Goal: Task Accomplishment & Management: Manage account settings

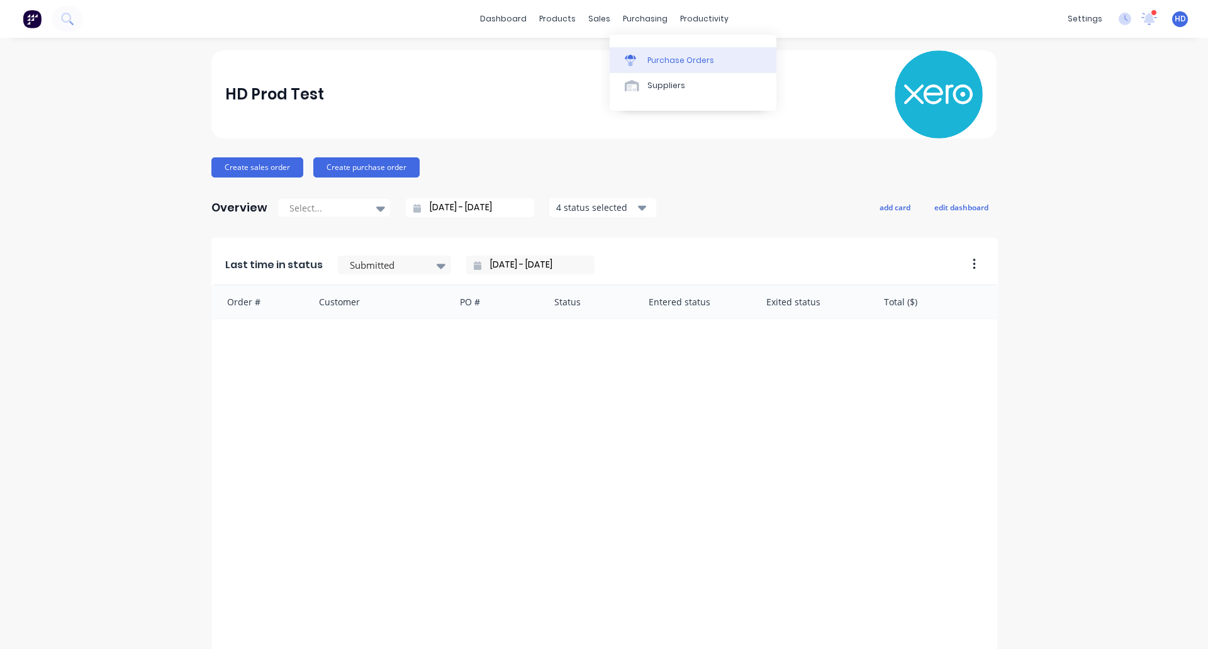
click at [663, 61] on div "Purchase Orders" at bounding box center [681, 60] width 67 height 11
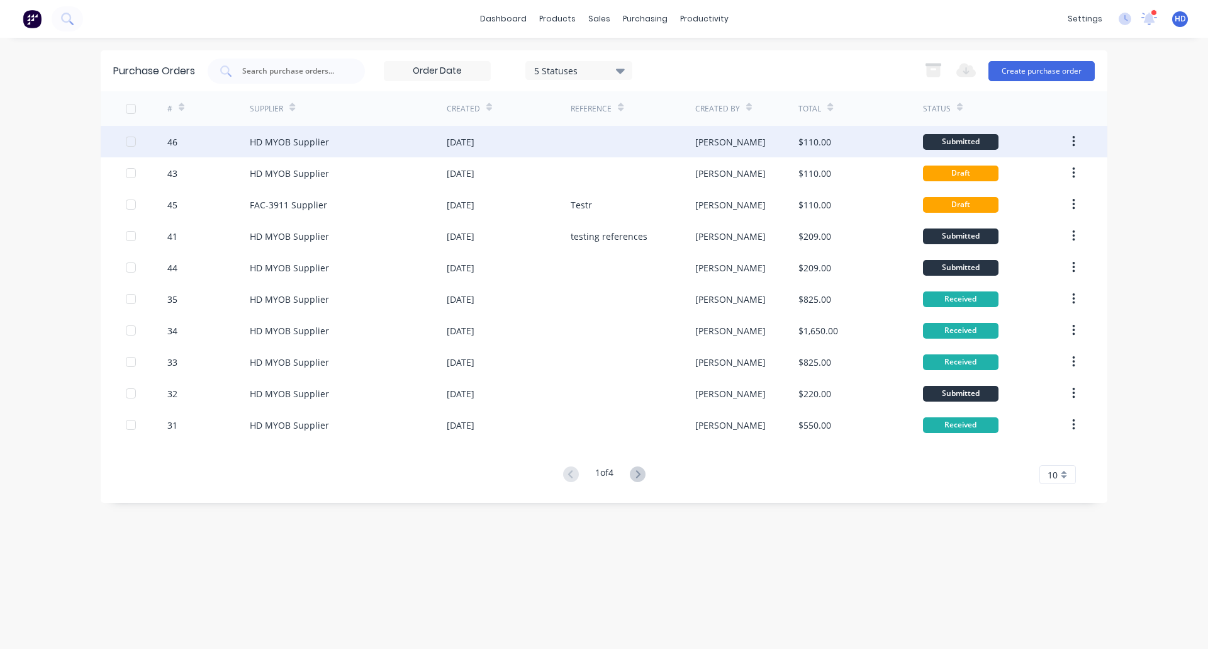
click at [382, 132] on div "HD MYOB Supplier" at bounding box center [348, 141] width 197 height 31
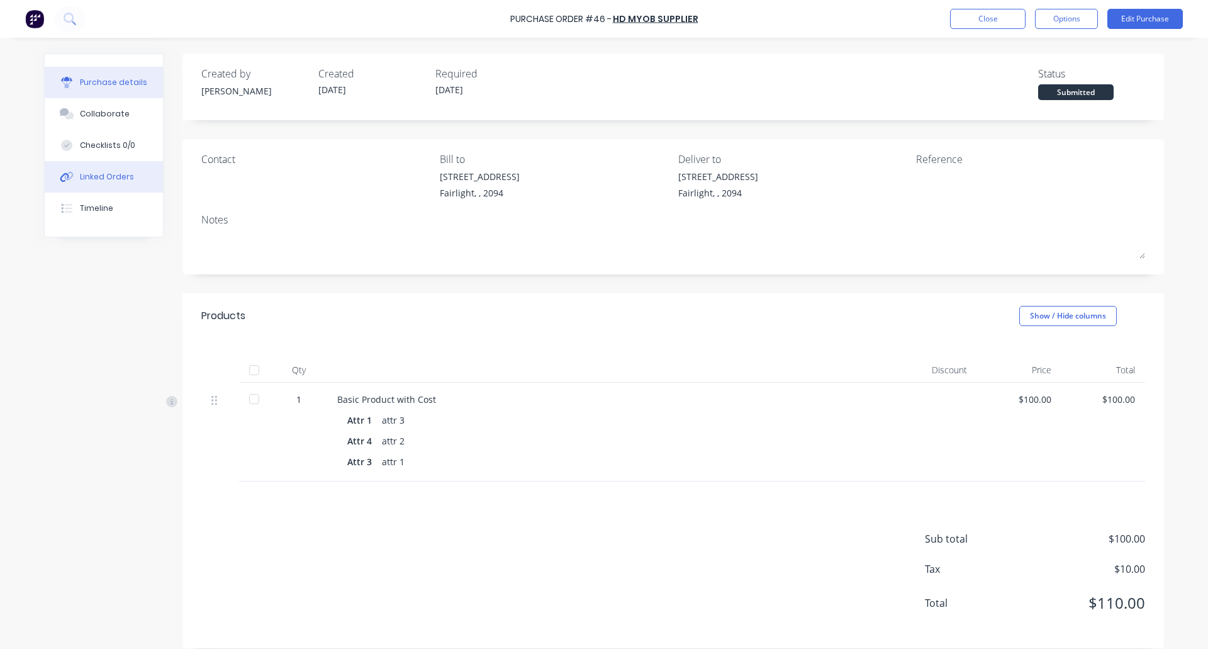
click at [108, 183] on button "Linked Orders" at bounding box center [104, 176] width 118 height 31
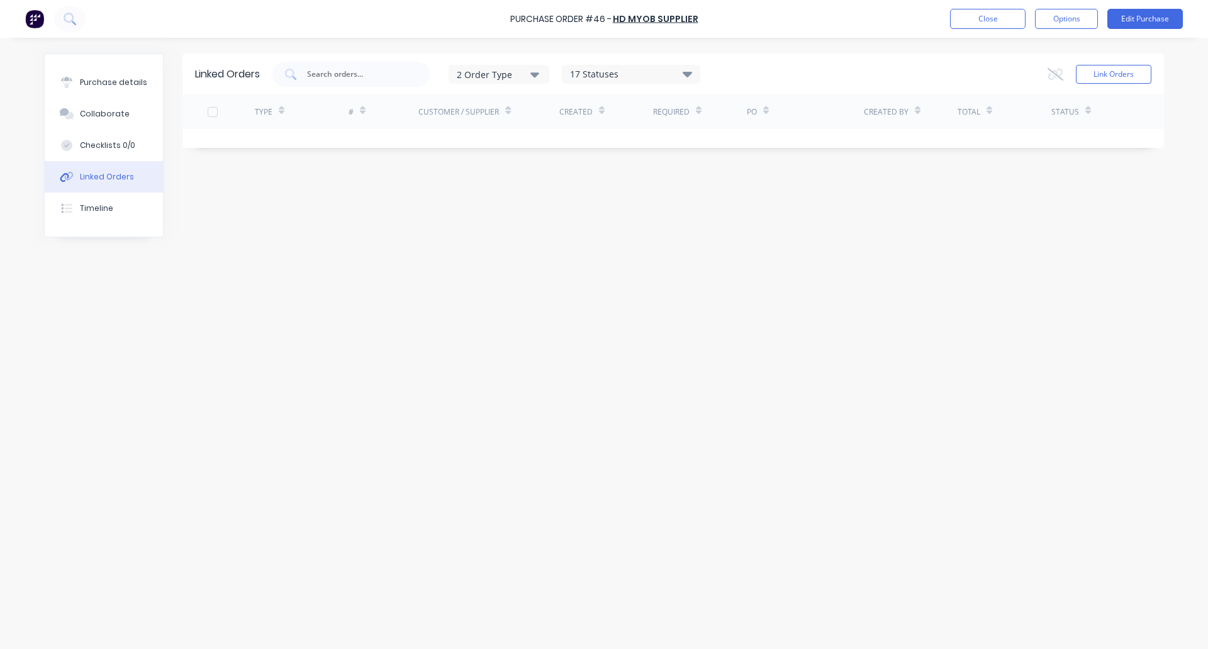
click at [1004, 7] on div "Purchase Order #46 - HD MYOB Supplier Close Options Edit Purchase" at bounding box center [604, 19] width 1208 height 38
click at [524, 84] on div "2 Order Type 17 Statuses Sales Order Status All Archived Draft Quote Submitted …" at bounding box center [486, 74] width 428 height 25
click at [529, 72] on div "2 Order Type" at bounding box center [499, 73] width 84 height 13
click at [863, 282] on div "Linked Orders 2 Order Type Sales Purchase 17 Statuses Sales Order Status All Ar…" at bounding box center [604, 339] width 1120 height 573
click at [993, 23] on button "Close" at bounding box center [988, 19] width 76 height 20
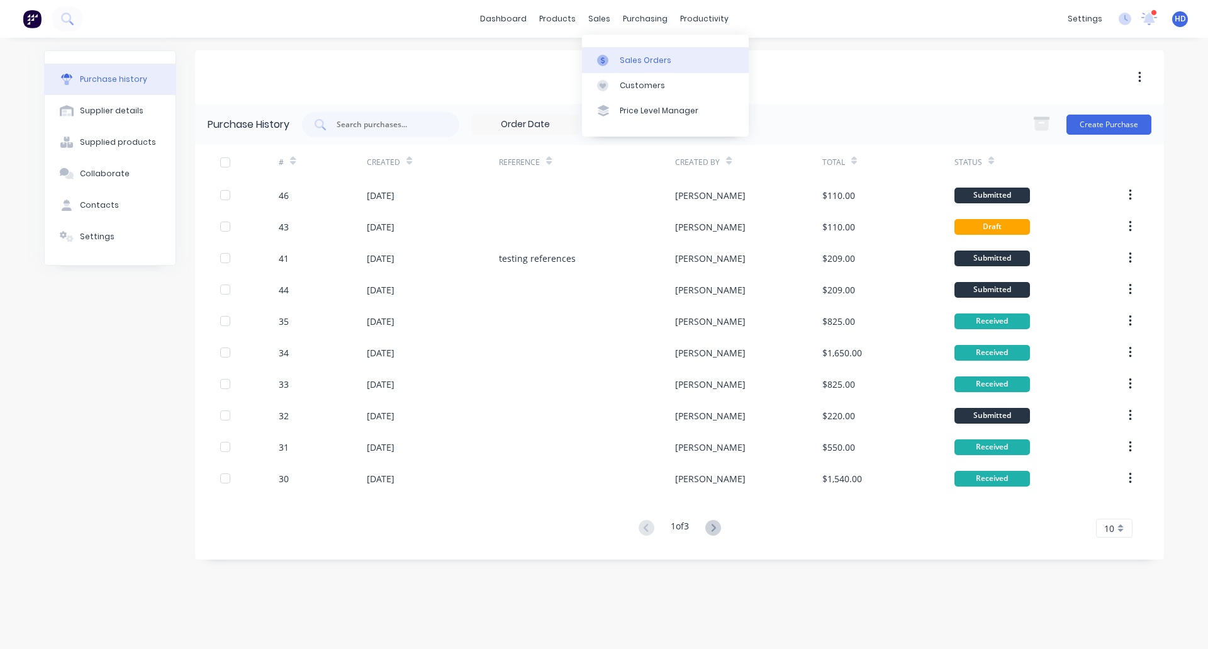
click at [668, 63] on link "Sales Orders" at bounding box center [665, 59] width 167 height 25
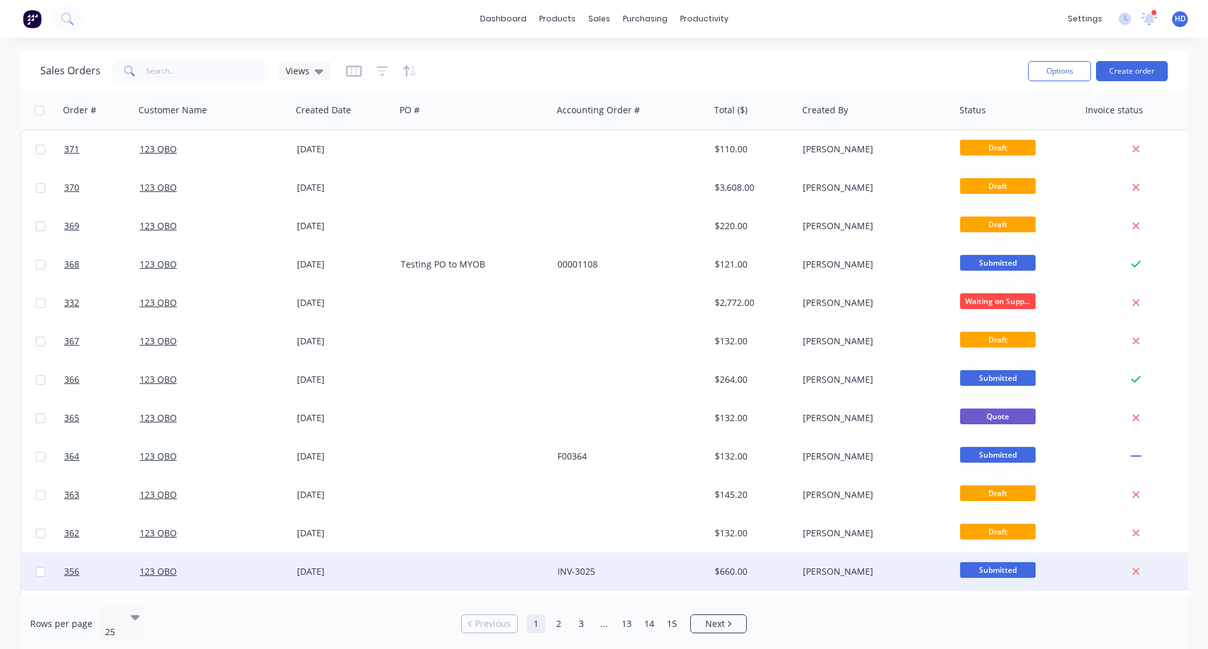
click at [375, 578] on div "[DATE]" at bounding box center [344, 572] width 104 height 38
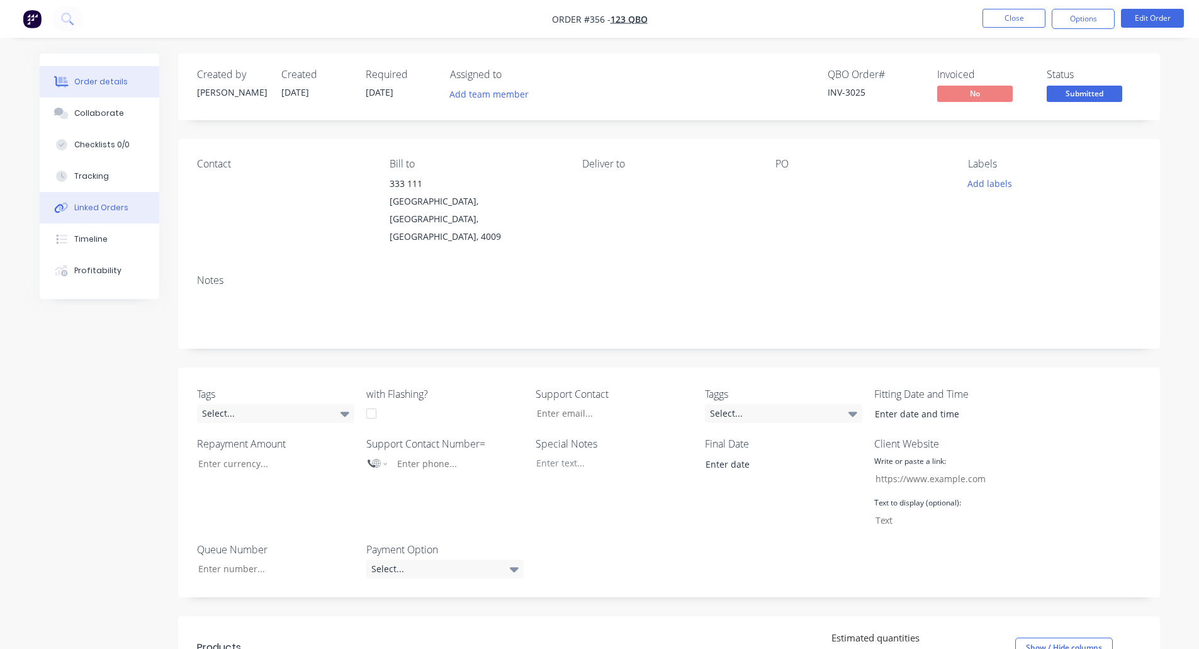
click at [135, 222] on button "Linked Orders" at bounding box center [100, 207] width 120 height 31
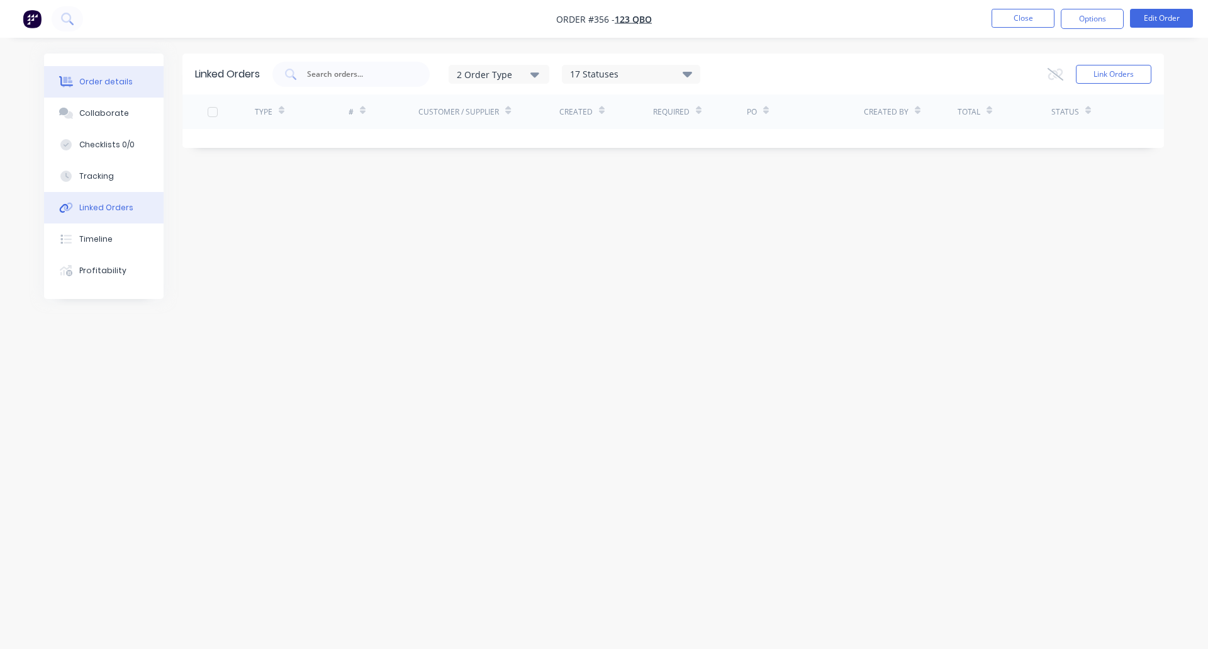
click at [99, 74] on button "Order details" at bounding box center [104, 81] width 120 height 31
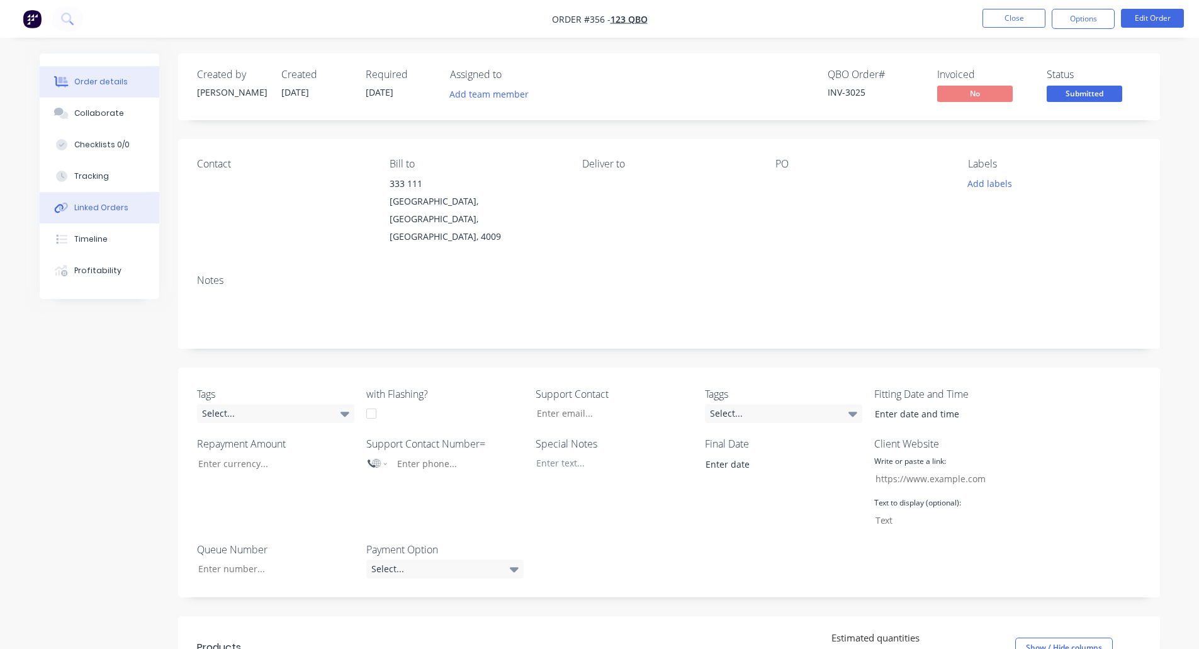
click at [108, 208] on div "Linked Orders" at bounding box center [101, 207] width 54 height 11
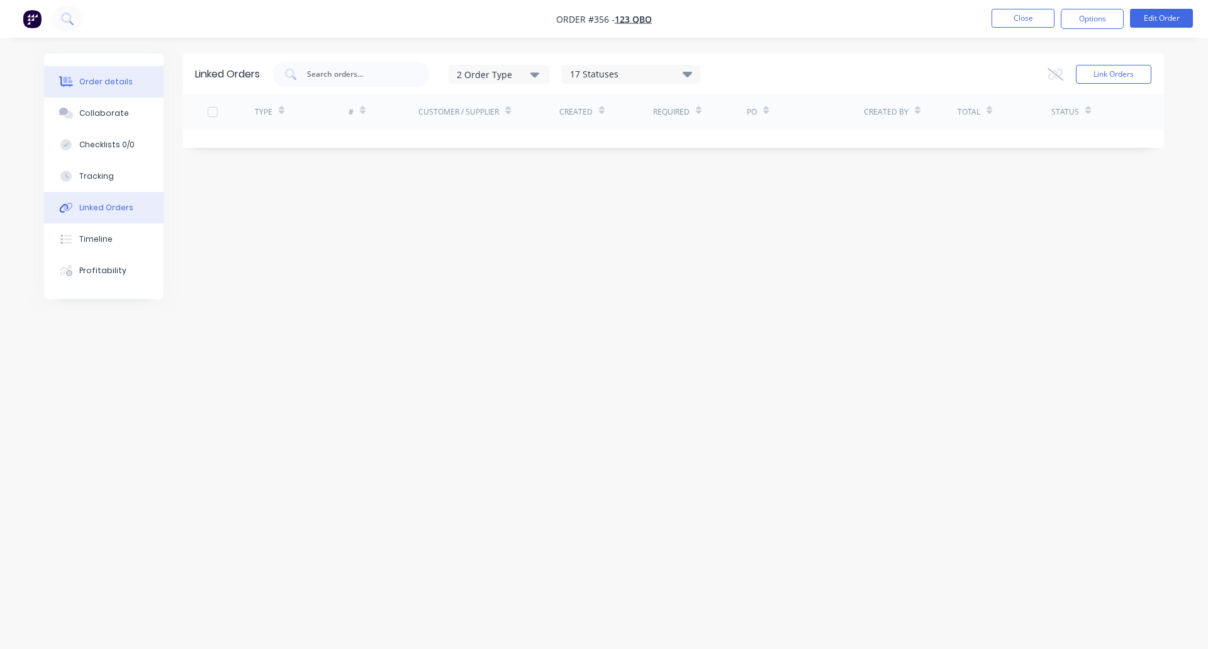
click at [126, 81] on div "Order details" at bounding box center [105, 81] width 53 height 11
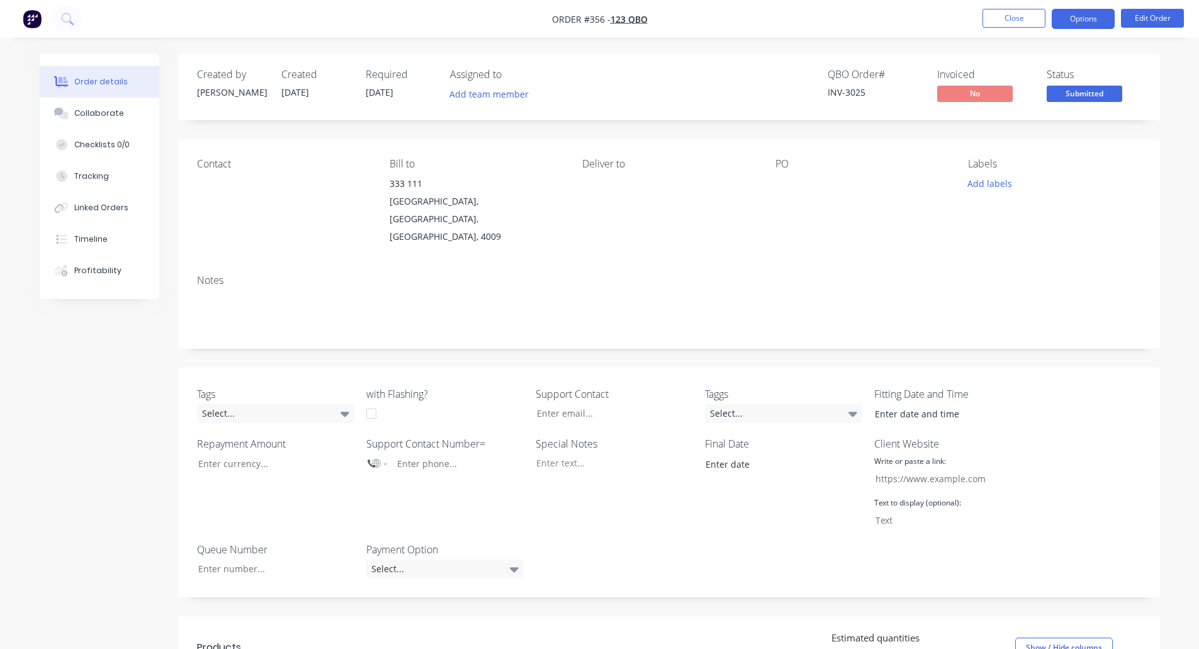
click at [1092, 18] on button "Options" at bounding box center [1083, 19] width 63 height 20
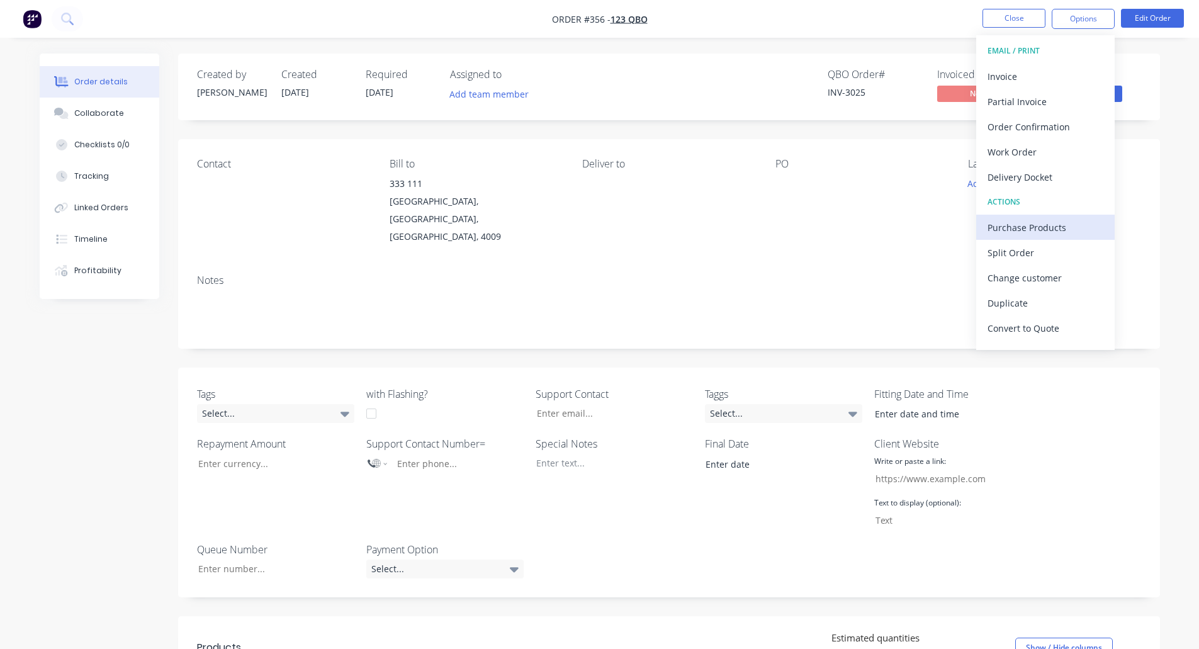
click at [1032, 224] on div "Purchase Products" at bounding box center [1045, 227] width 116 height 18
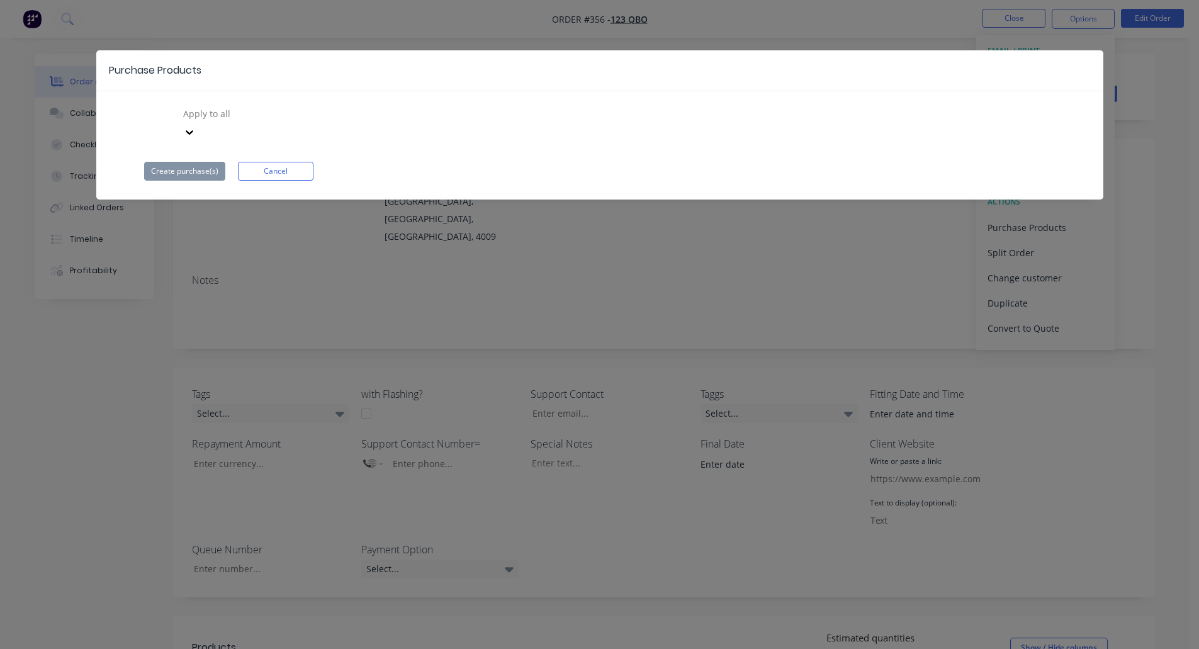
click at [279, 162] on button "Cancel" at bounding box center [276, 171] width 76 height 19
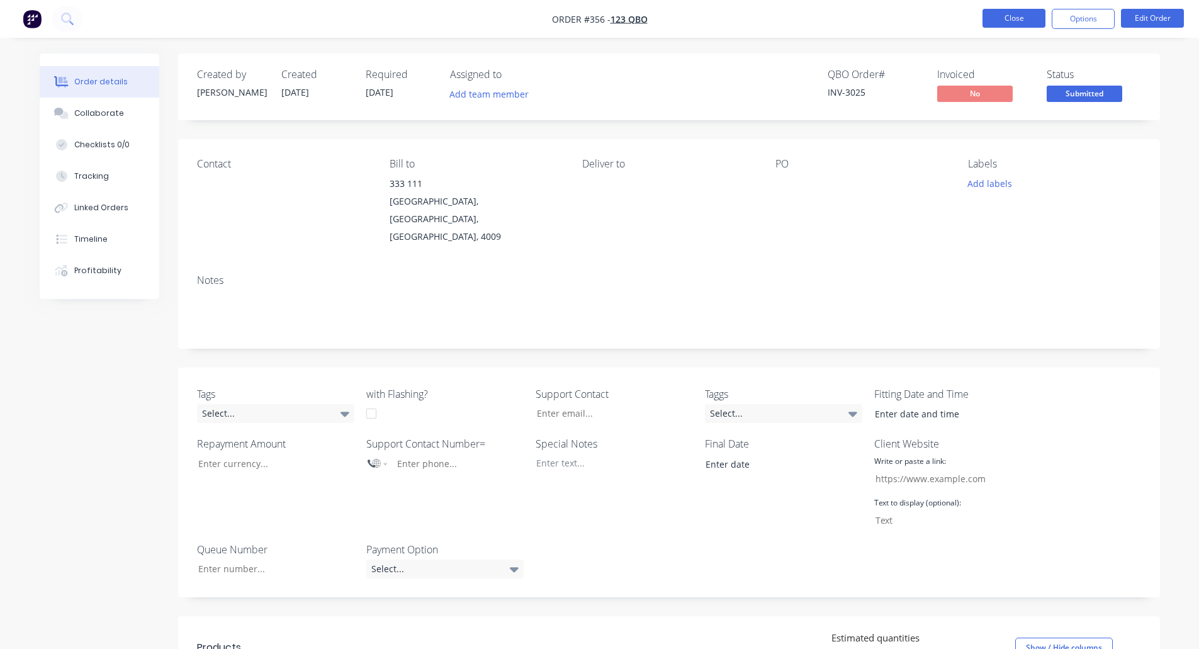
click at [1032, 9] on button "Close" at bounding box center [1013, 18] width 63 height 19
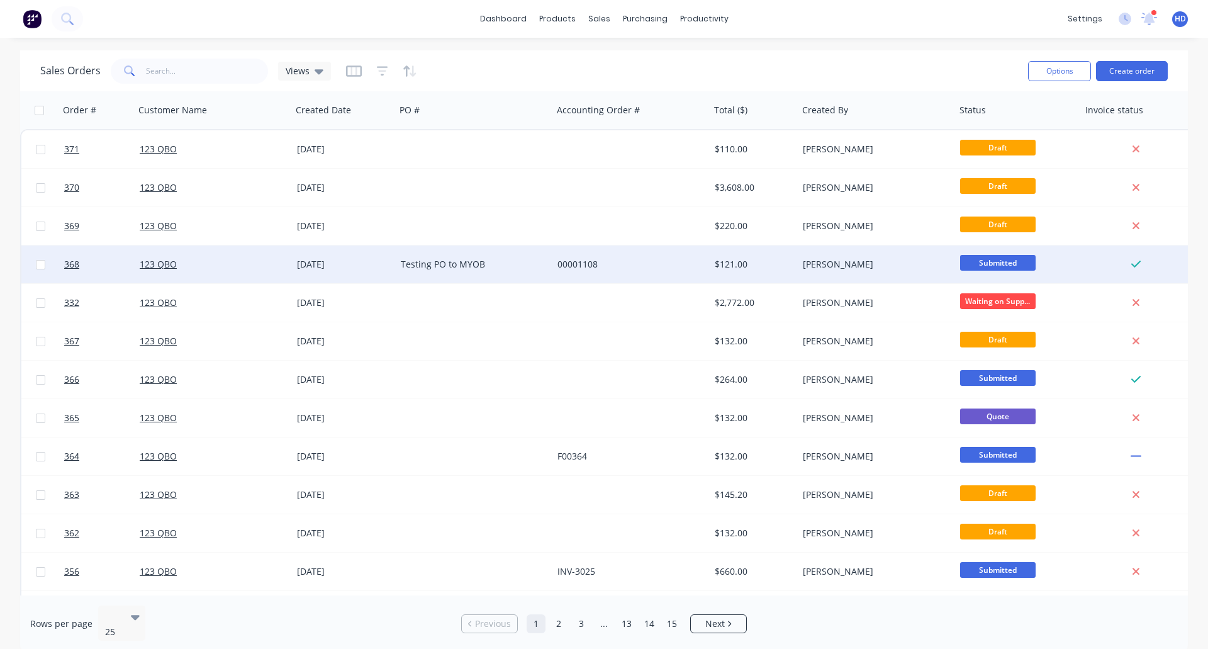
click at [248, 272] on div "123 QBO" at bounding box center [213, 264] width 157 height 38
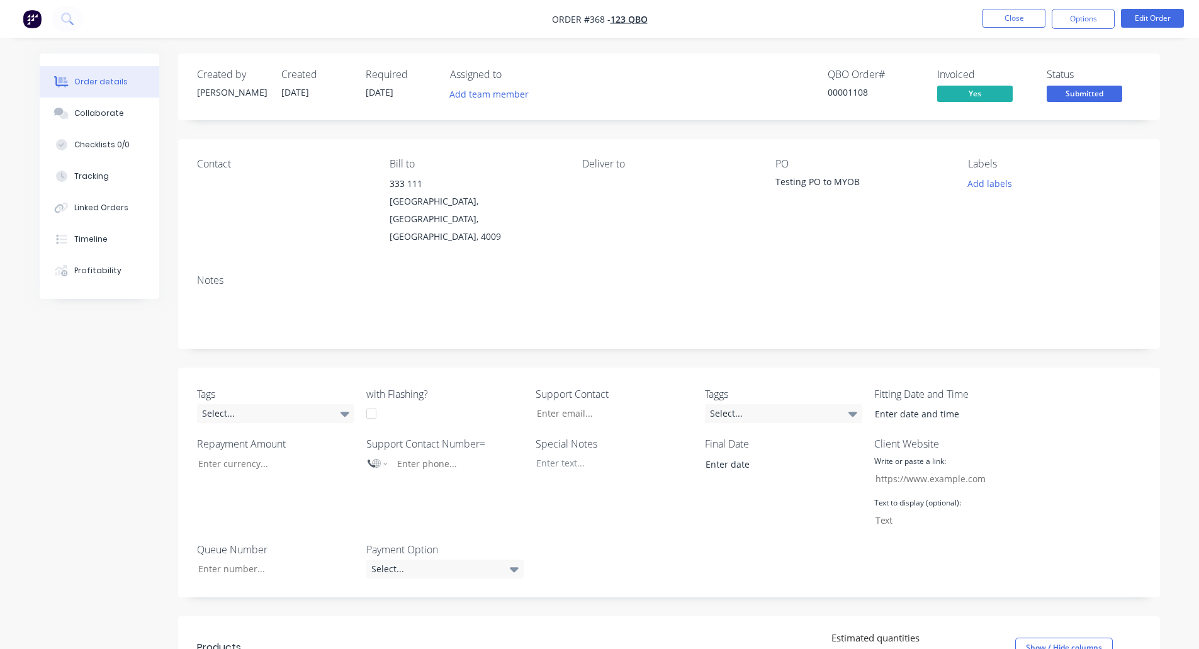
type input "[EMAIL_ADDRESS][DOMAIN_NAME]"
click at [1081, 16] on button "Options" at bounding box center [1083, 19] width 63 height 20
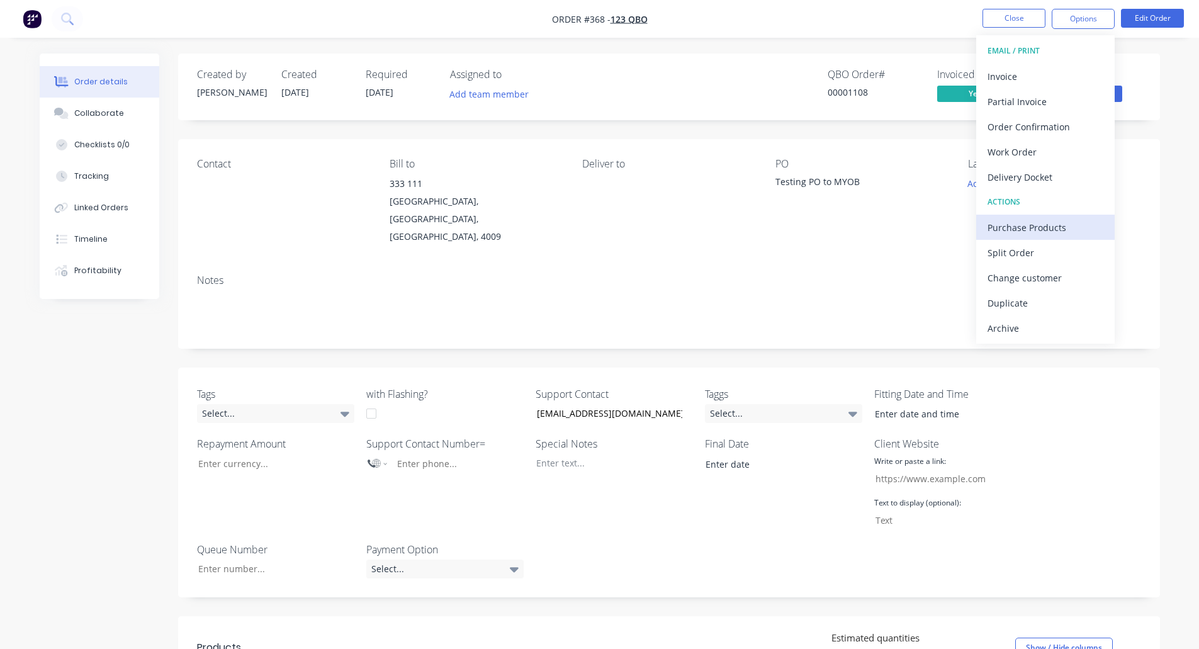
click at [1041, 230] on div "Purchase Products" at bounding box center [1045, 227] width 116 height 18
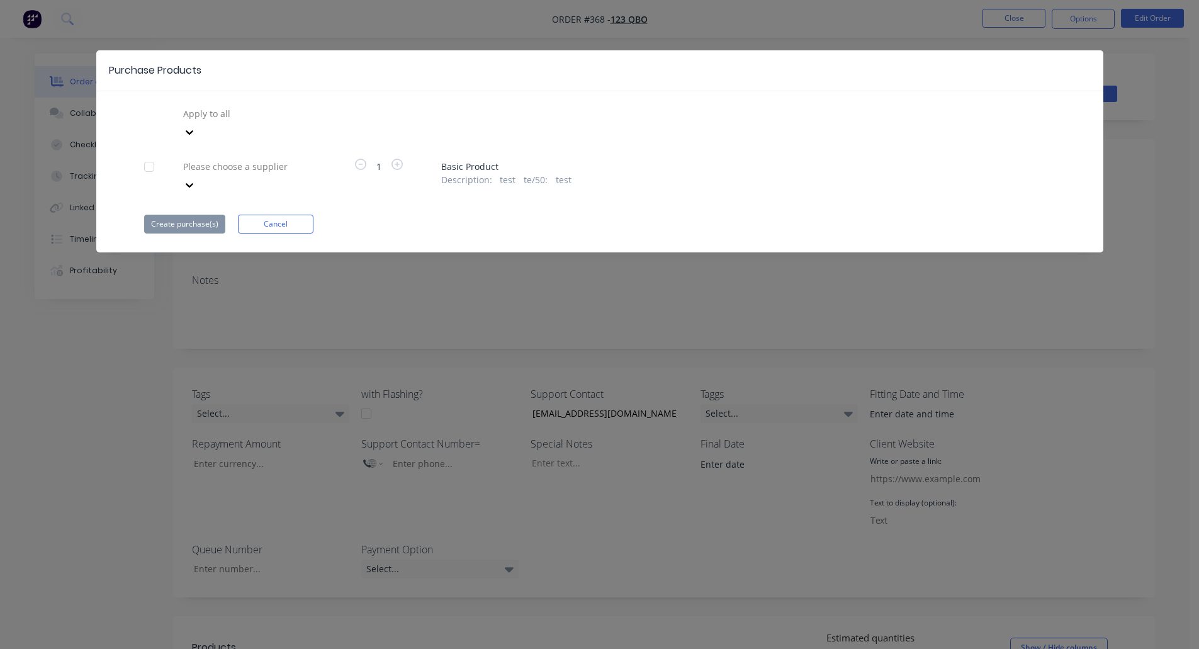
click at [147, 154] on div at bounding box center [149, 166] width 25 height 25
click at [272, 159] on div at bounding box center [272, 167] width 181 height 16
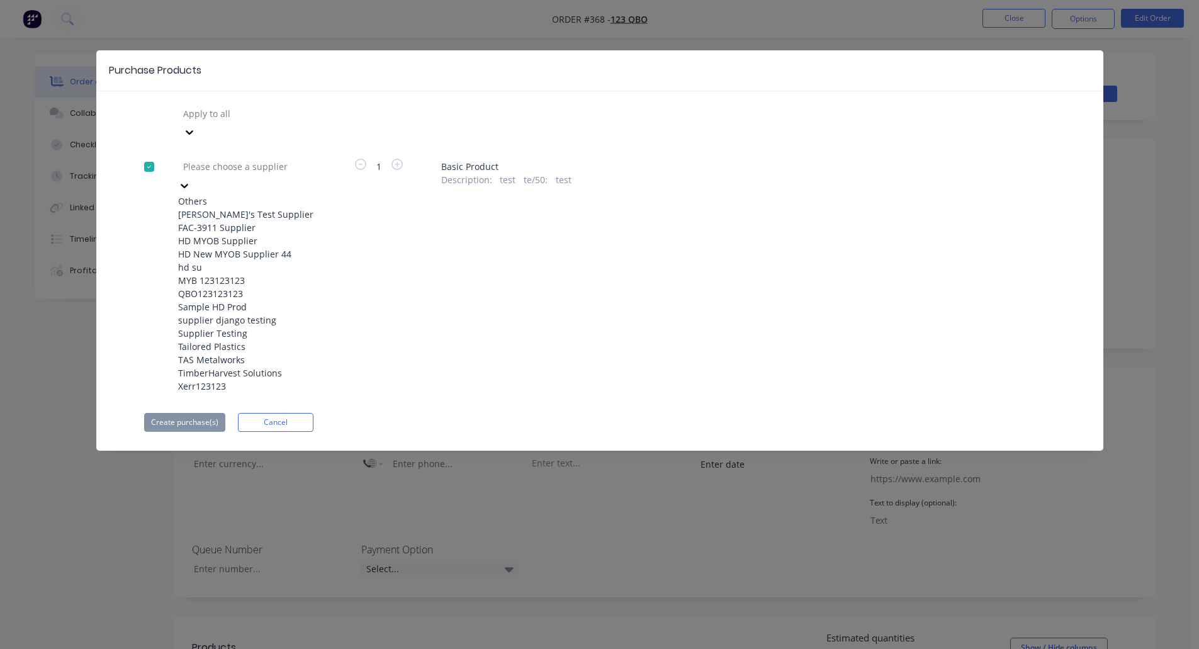
click at [237, 247] on div "HD MYOB Supplier" at bounding box center [247, 240] width 138 height 13
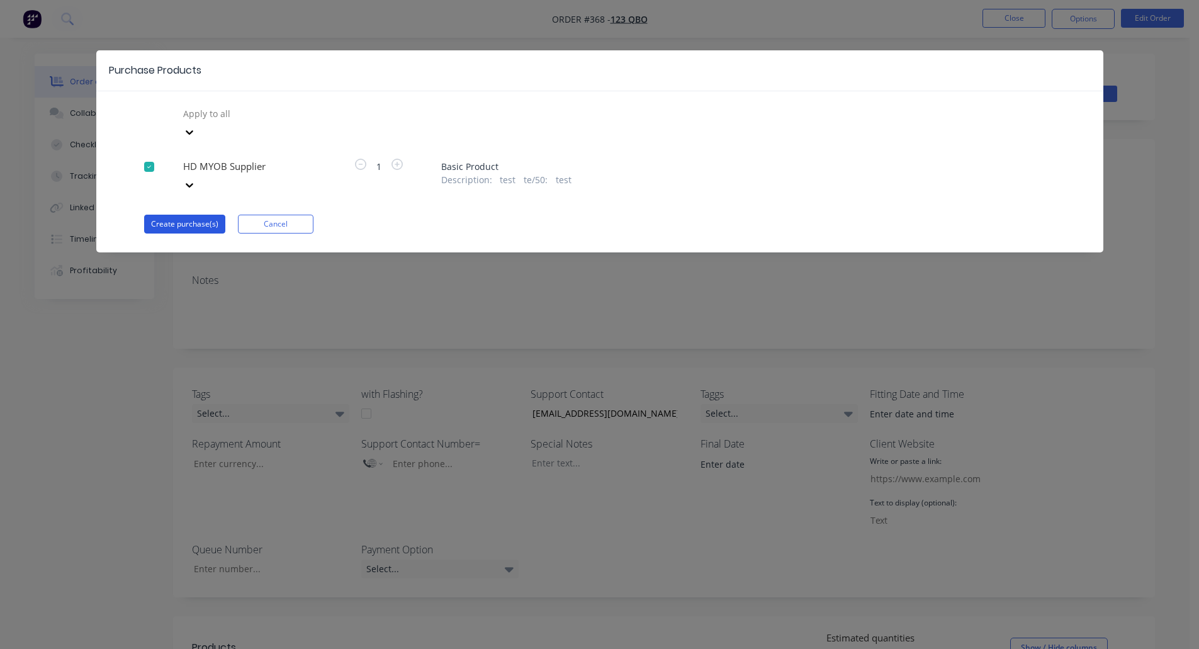
click at [197, 215] on button "Create purchase(s)" at bounding box center [184, 224] width 81 height 19
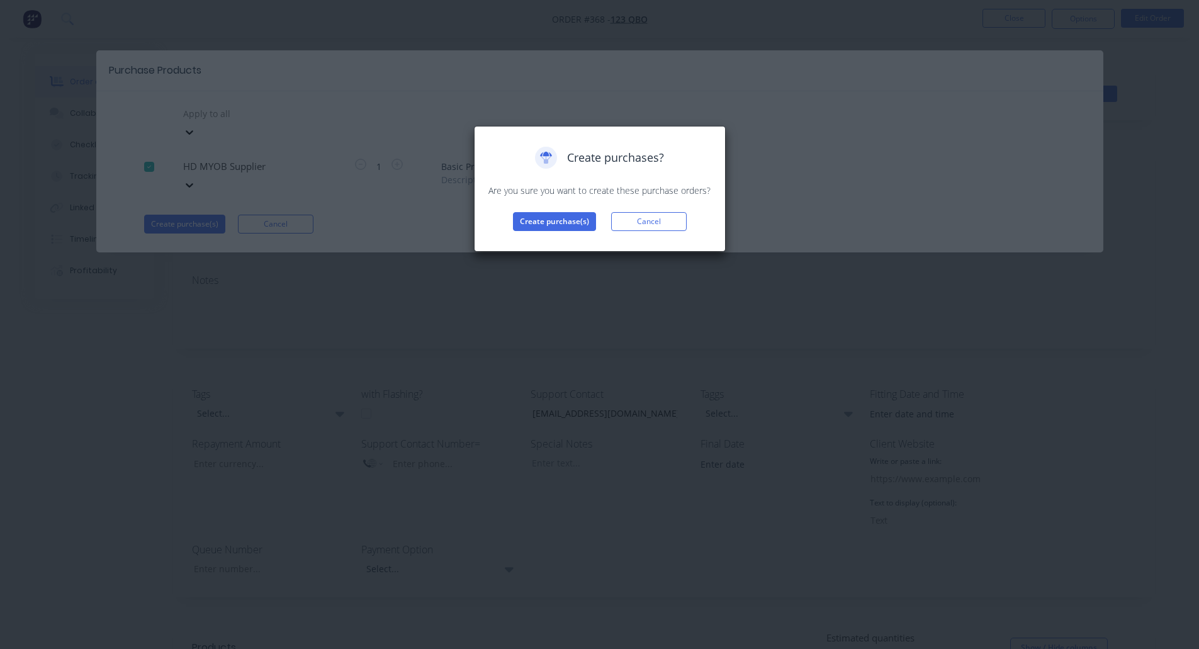
click at [559, 235] on div "Create purchases? Are you sure you want to create these purchase orders? Create…" at bounding box center [600, 189] width 252 height 126
click at [569, 217] on button "Create purchase(s)" at bounding box center [554, 221] width 83 height 19
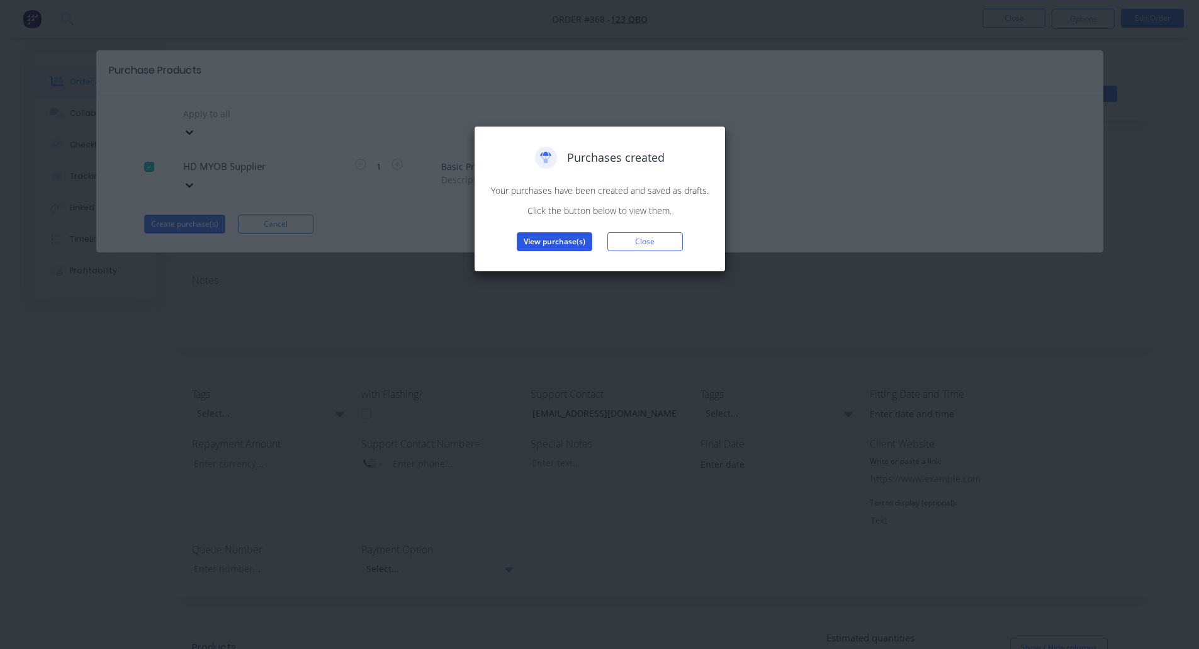
click at [555, 239] on button "View purchase(s)" at bounding box center [555, 241] width 76 height 19
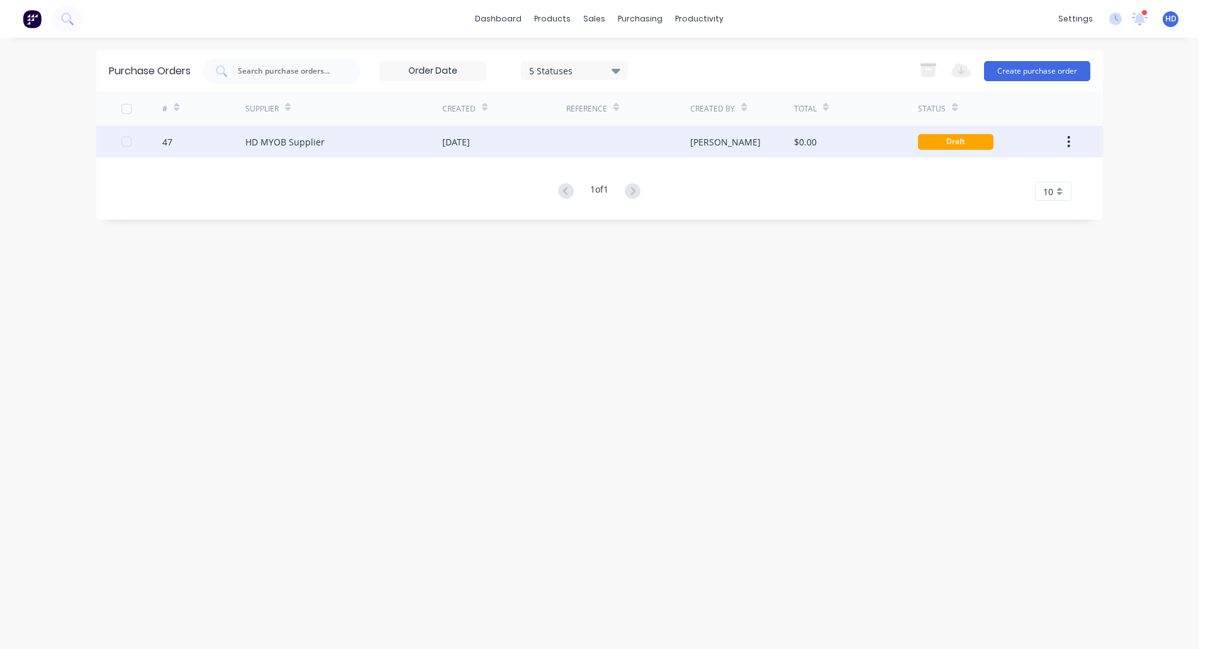
click at [440, 142] on div "HD MYOB Supplier" at bounding box center [343, 141] width 197 height 31
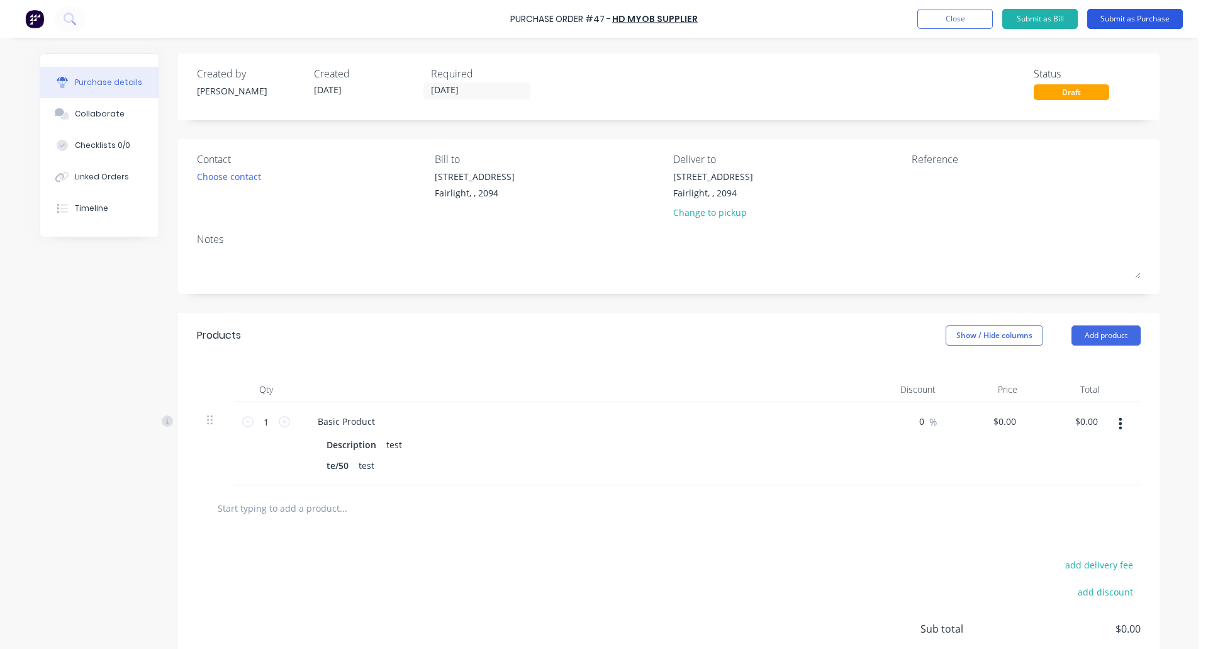
click at [1154, 23] on button "Submit as Purchase" at bounding box center [1135, 19] width 96 height 20
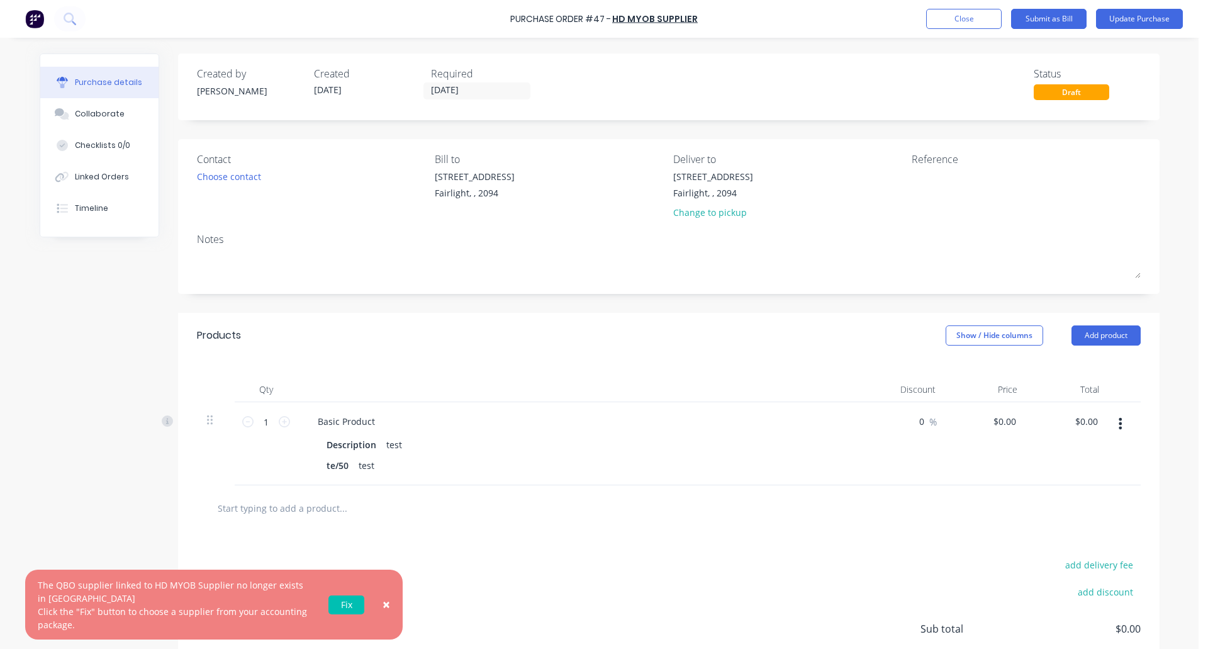
click at [394, 599] on button "×" at bounding box center [386, 605] width 33 height 30
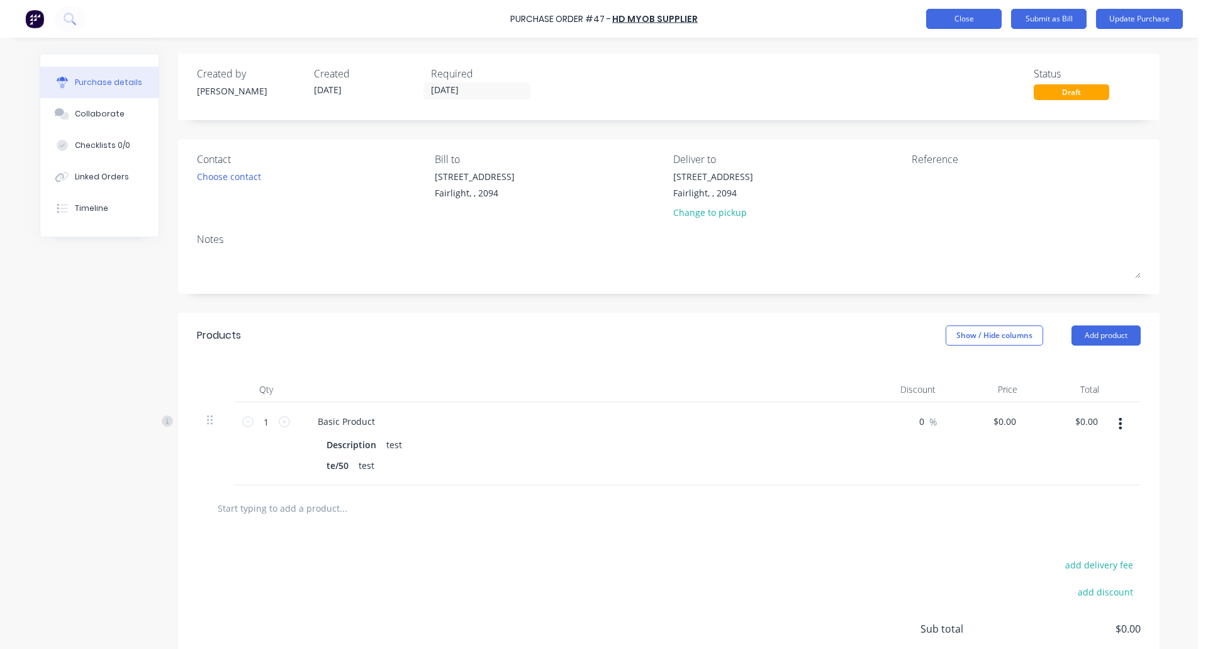
click at [969, 14] on button "Close" at bounding box center [964, 19] width 76 height 20
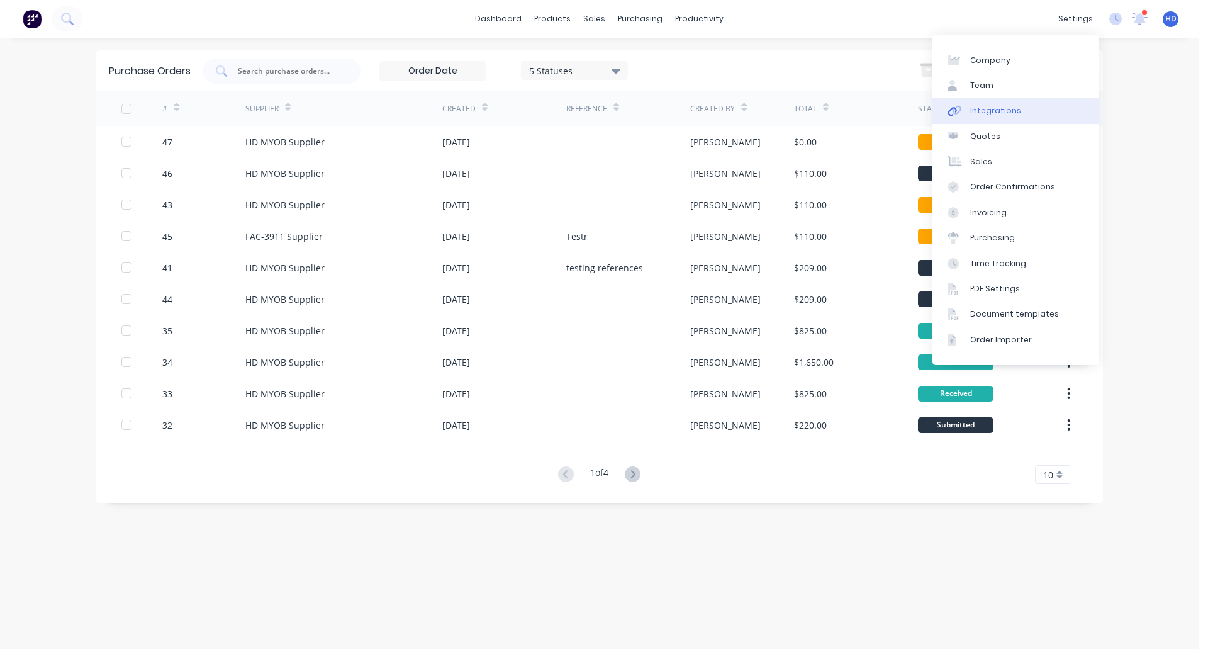
click at [1008, 108] on div "Integrations" at bounding box center [995, 110] width 51 height 11
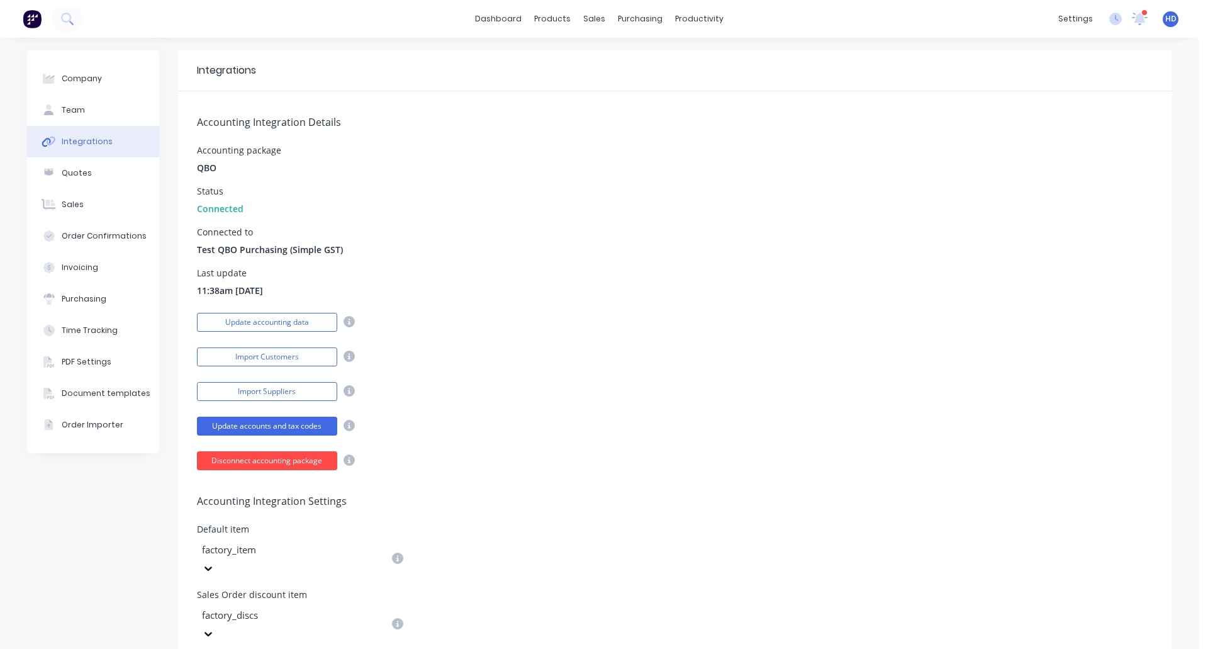
click at [294, 467] on button "Disconnect accounting package" at bounding box center [267, 460] width 140 height 19
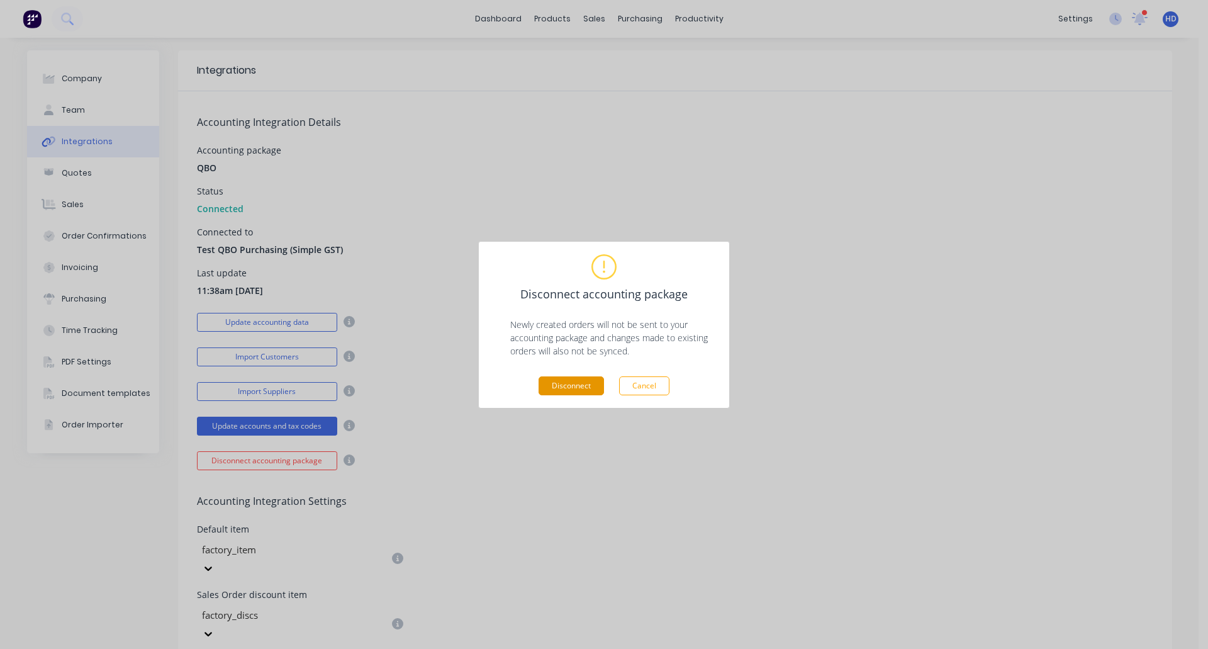
click at [564, 387] on button "Disconnect" at bounding box center [571, 385] width 65 height 19
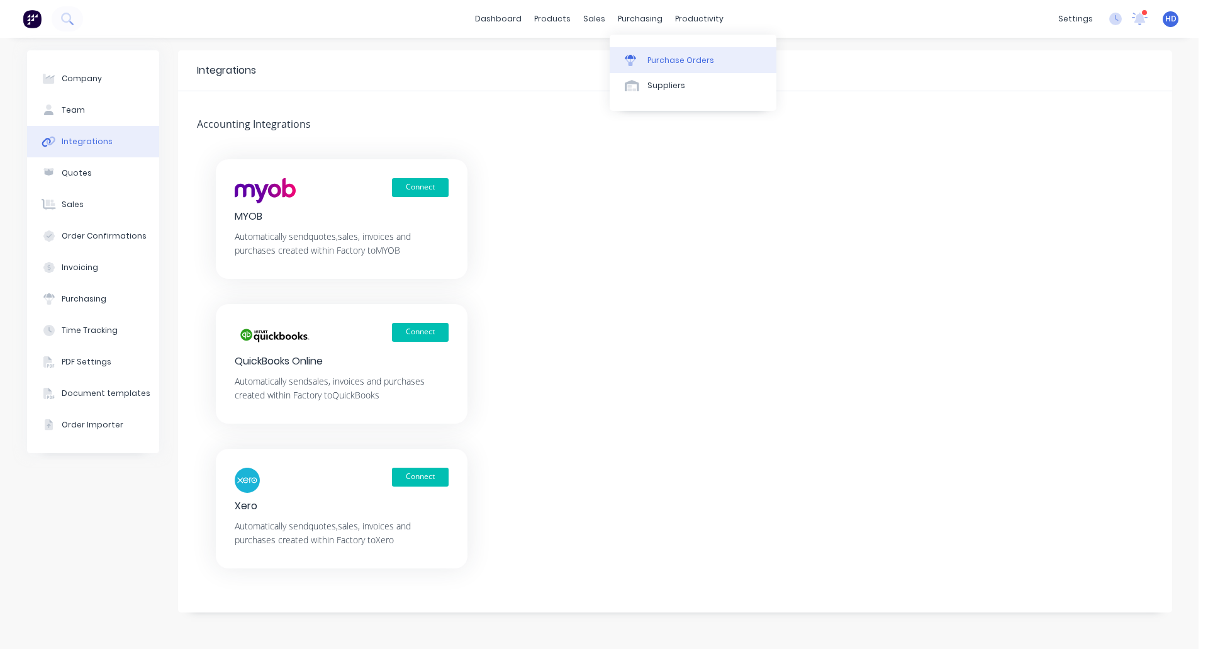
click at [682, 61] on div "Purchase Orders" at bounding box center [681, 60] width 67 height 11
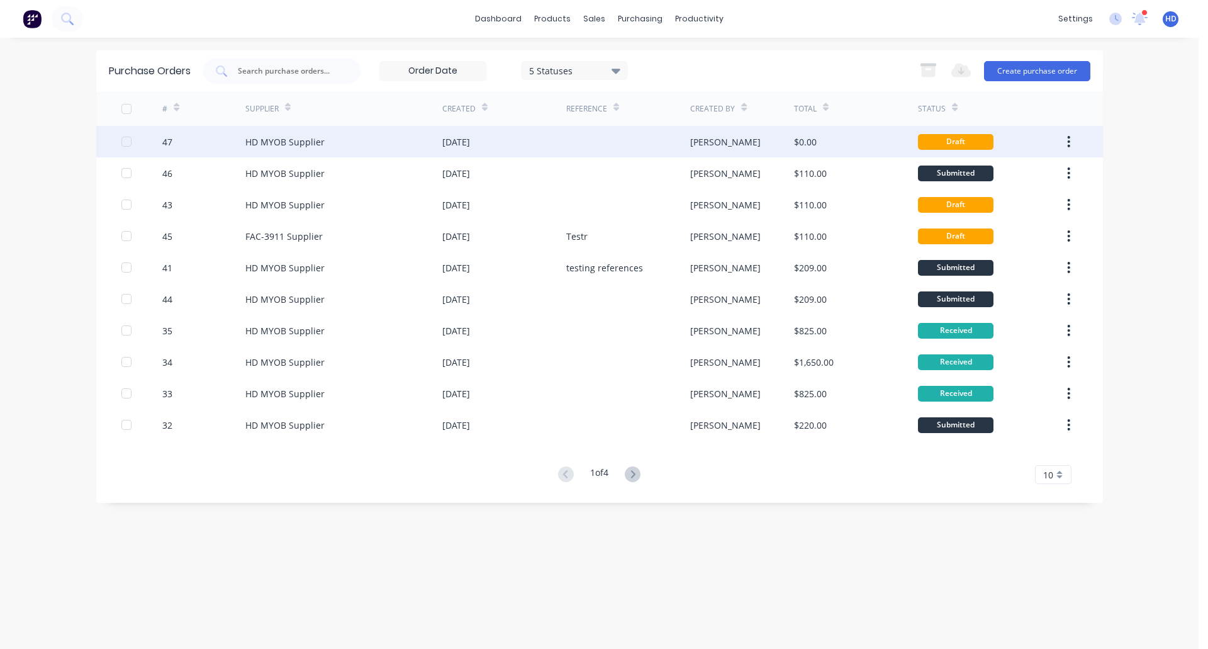
click at [366, 144] on div "HD MYOB Supplier" at bounding box center [343, 141] width 197 height 31
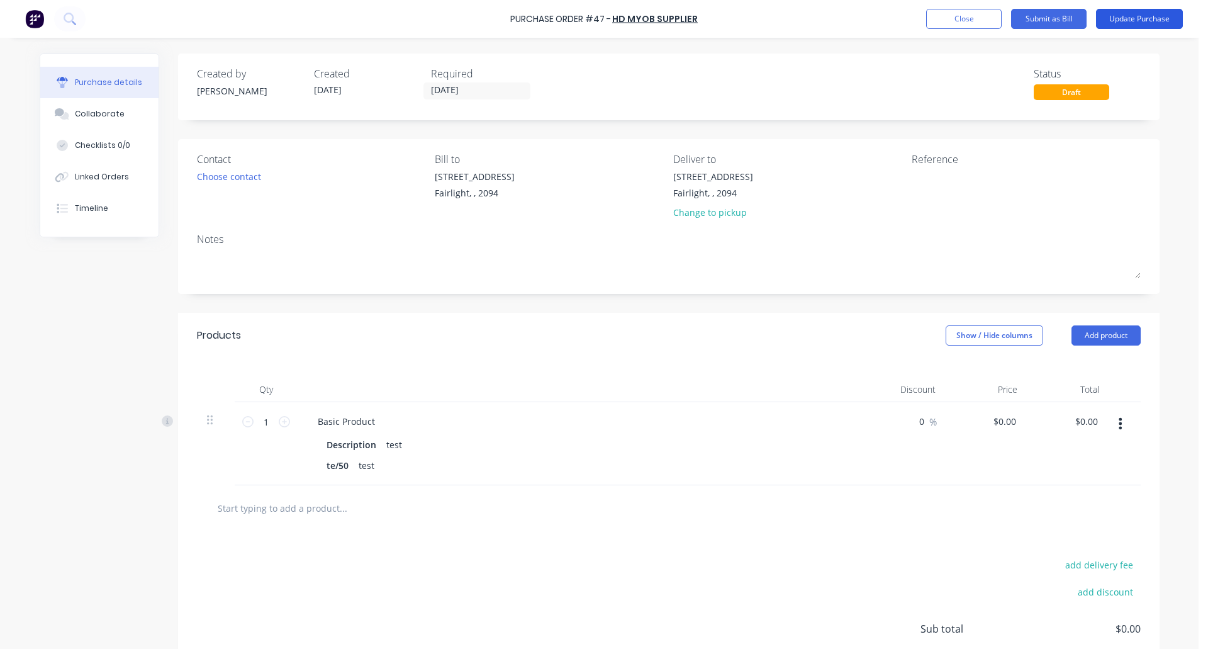
click at [1126, 22] on button "Update Purchase" at bounding box center [1139, 19] width 87 height 20
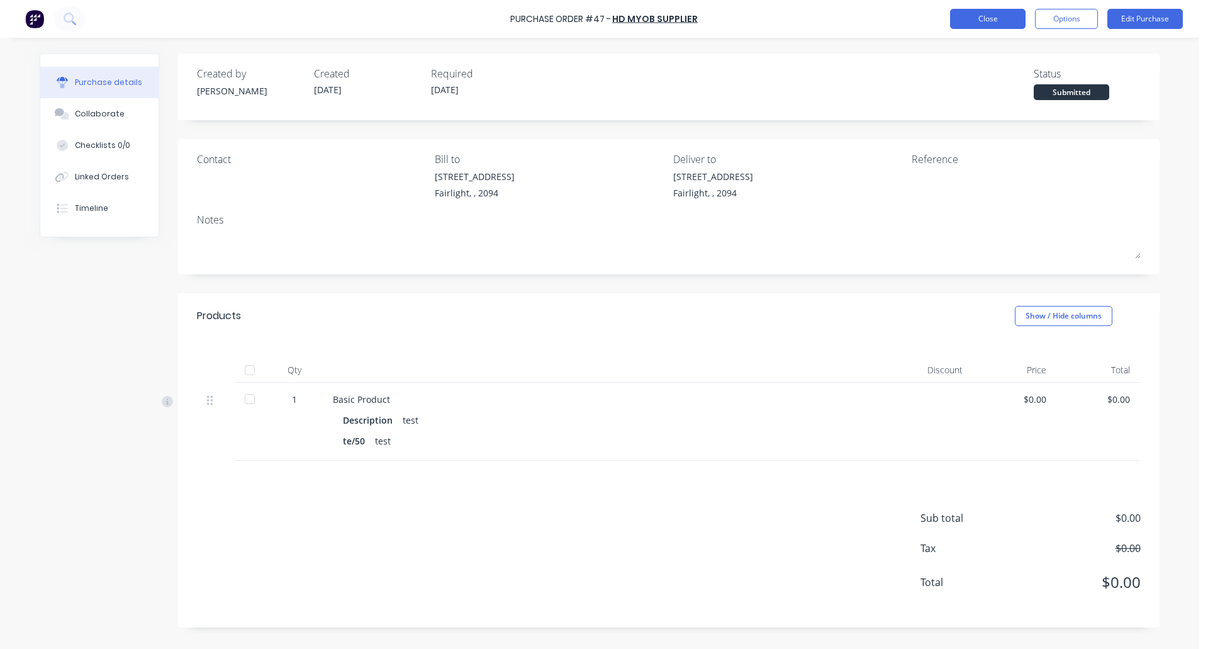
click at [990, 18] on button "Close" at bounding box center [988, 19] width 76 height 20
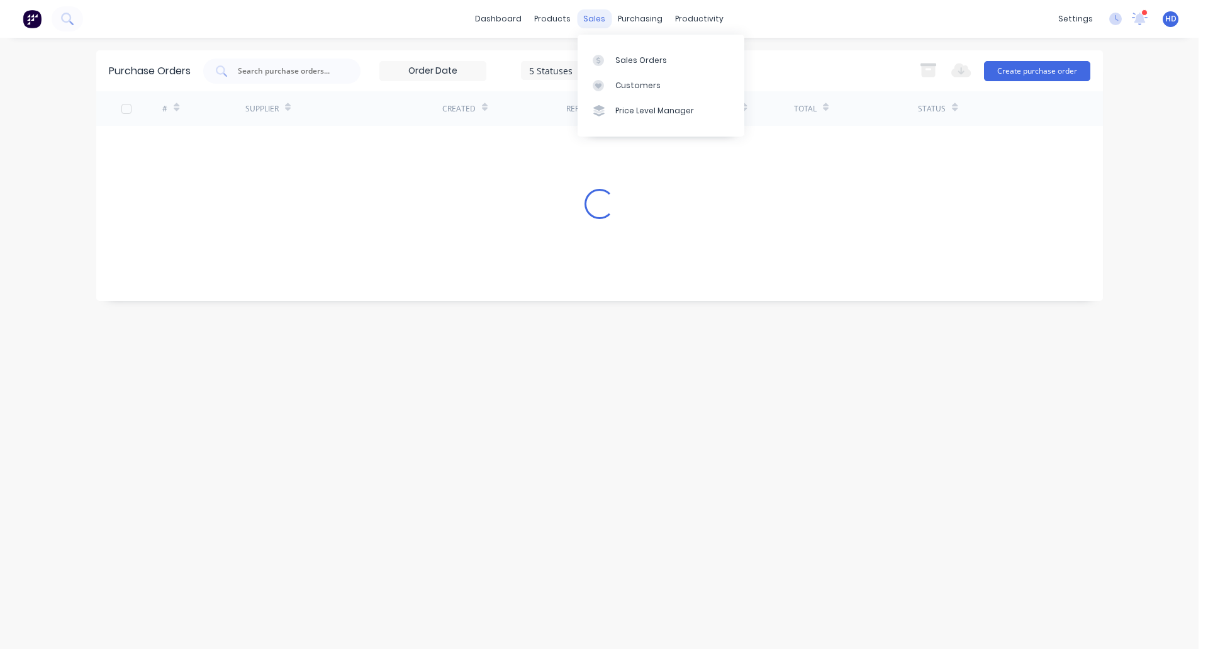
click at [629, 64] on div "Sales Orders" at bounding box center [641, 60] width 52 height 11
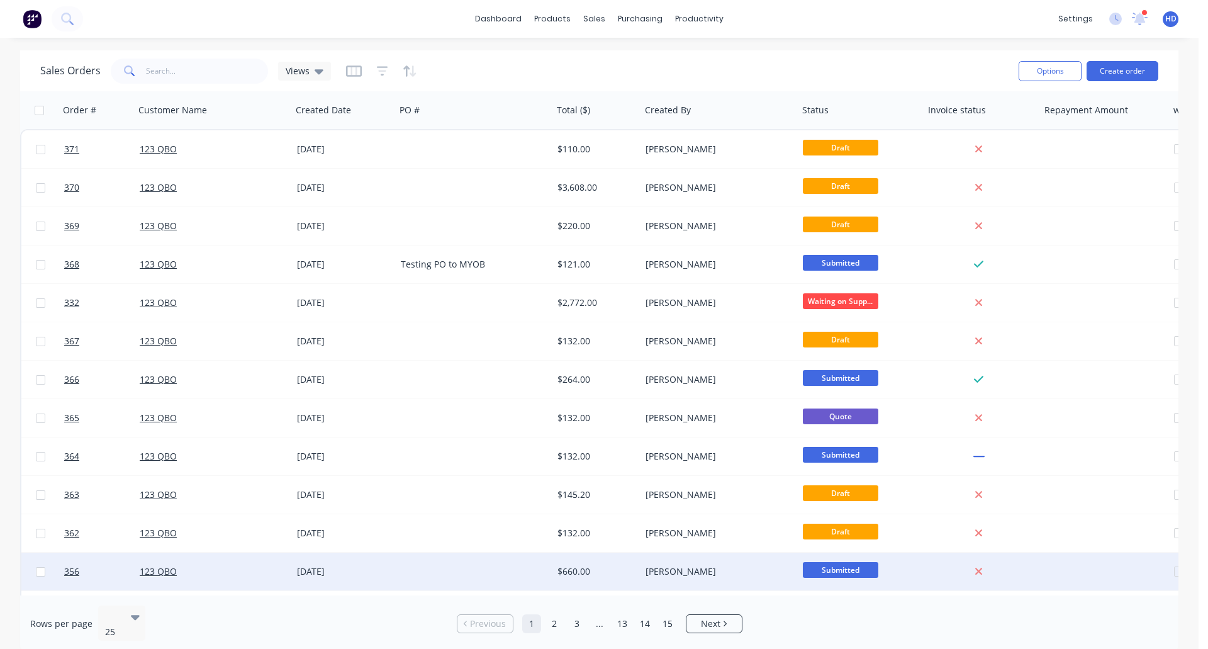
click at [250, 569] on div "123 QBO" at bounding box center [210, 571] width 140 height 13
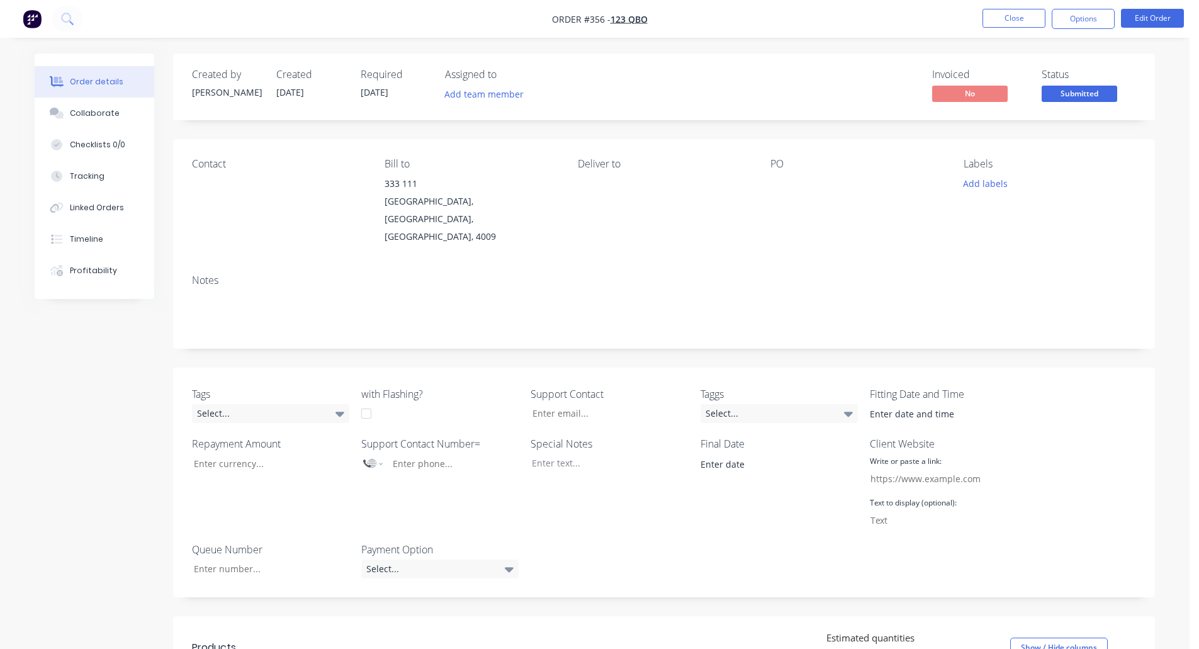
scroll to position [252, 0]
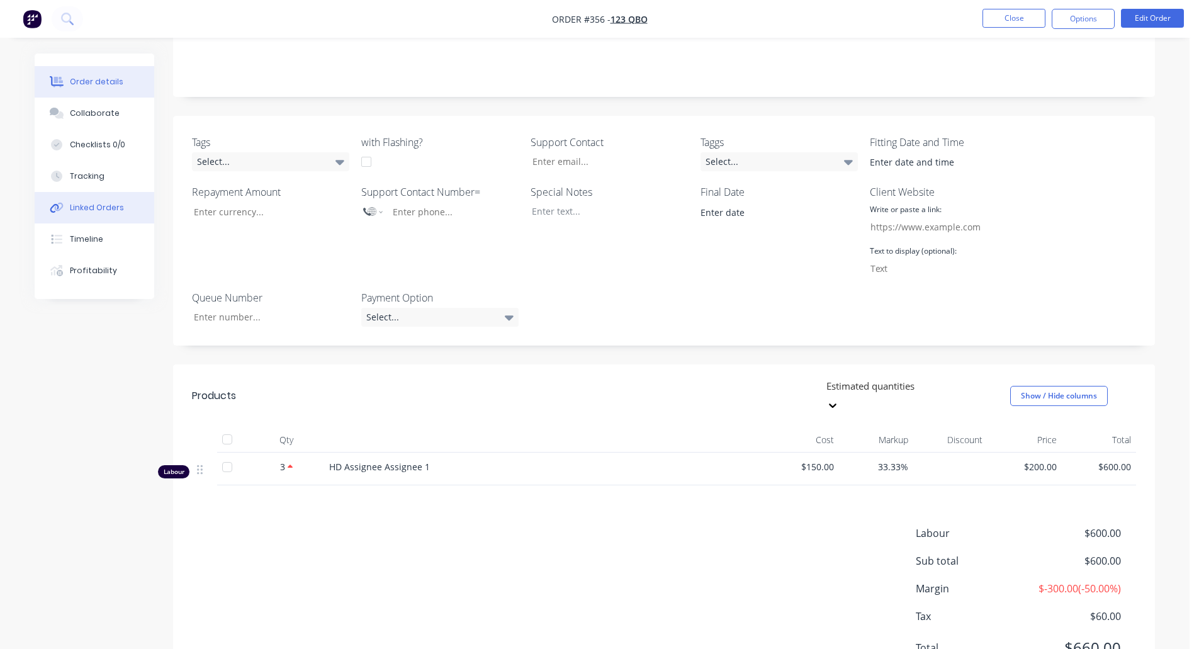
click at [125, 213] on button "Linked Orders" at bounding box center [95, 207] width 120 height 31
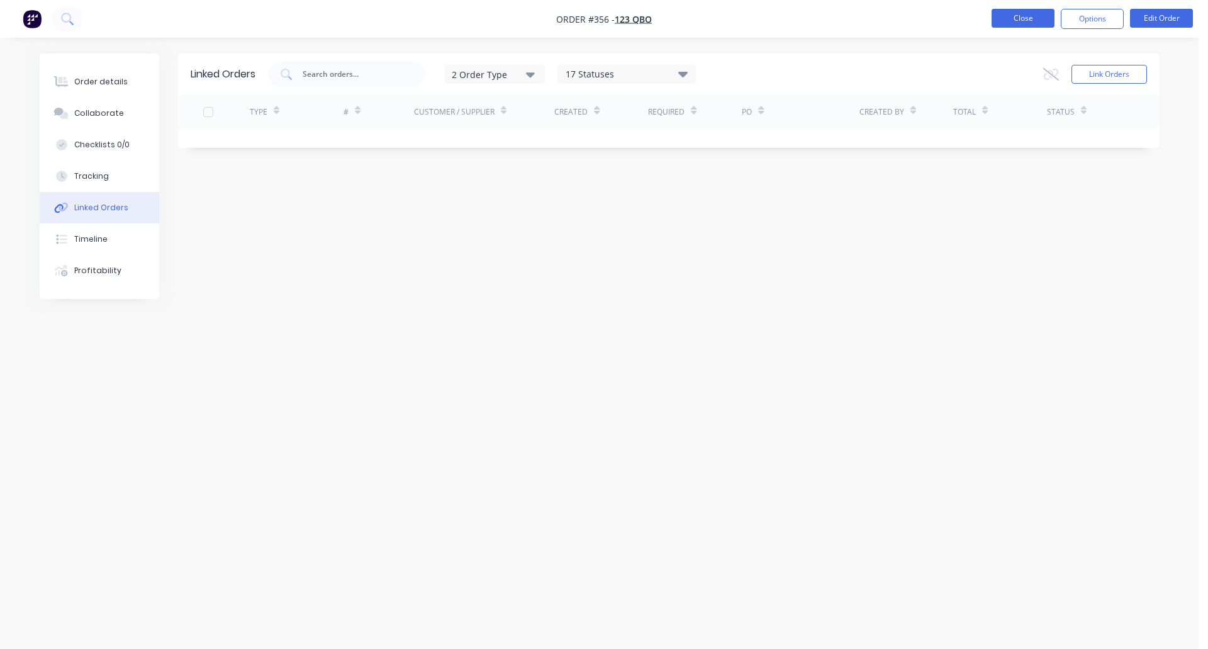
click at [1038, 16] on button "Close" at bounding box center [1023, 18] width 63 height 19
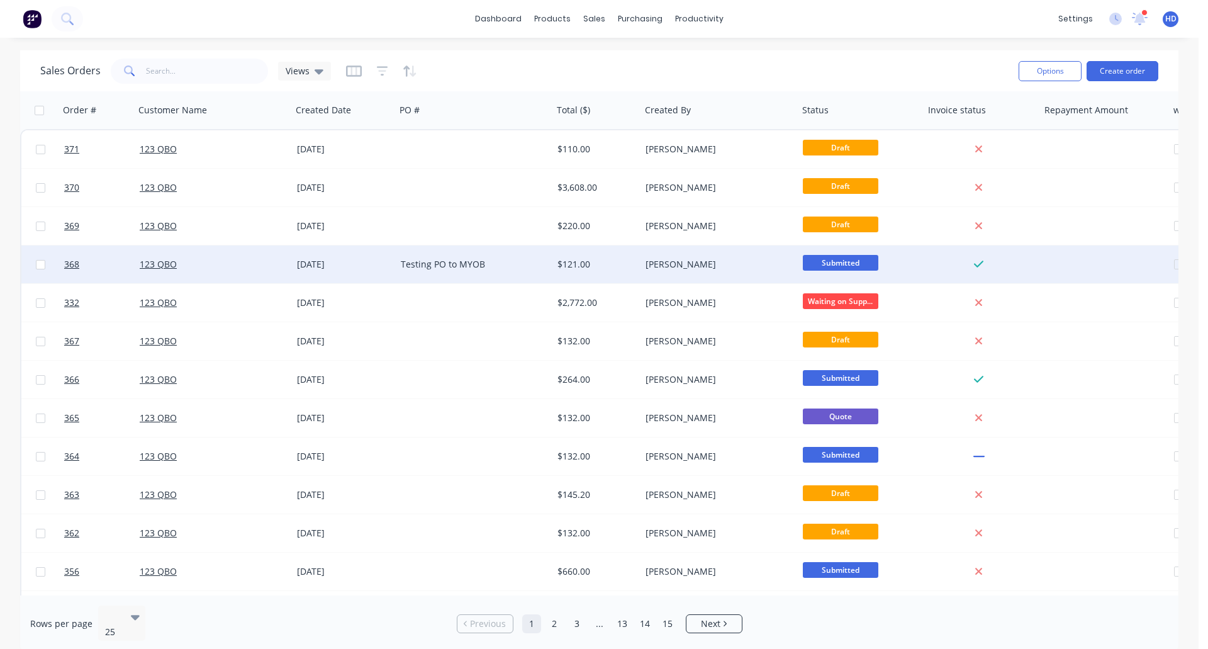
click at [364, 261] on div "[DATE]" at bounding box center [344, 264] width 94 height 13
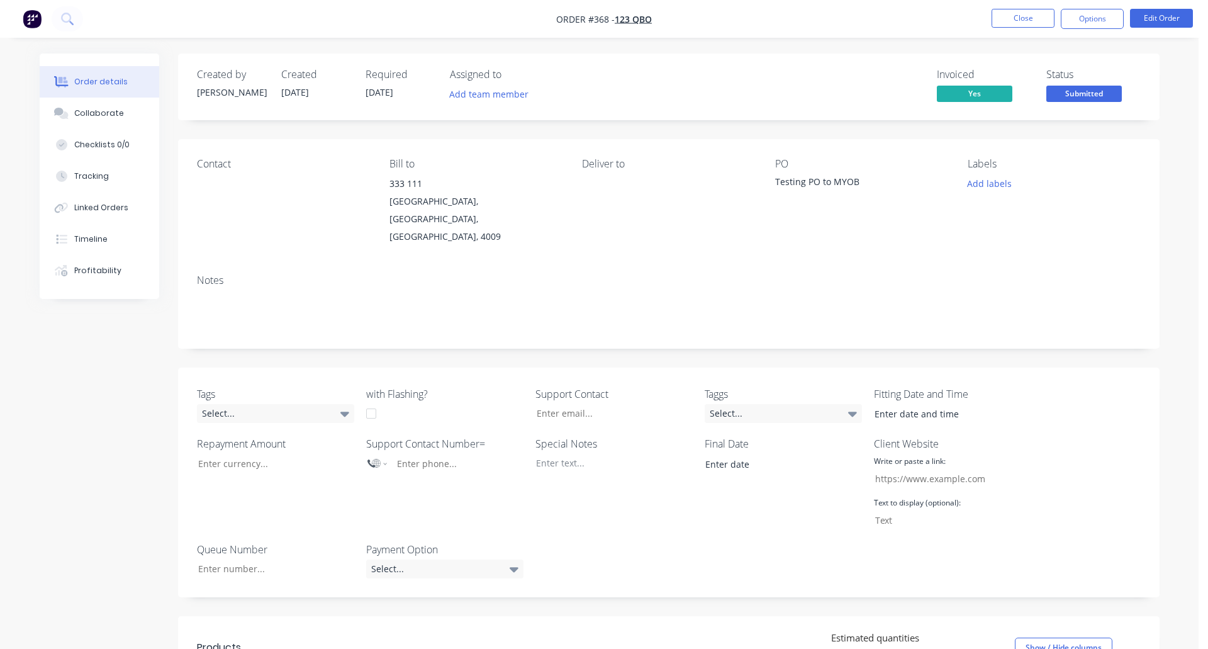
type input "[EMAIL_ADDRESS][DOMAIN_NAME]"
click at [116, 193] on button "Linked Orders" at bounding box center [95, 207] width 120 height 31
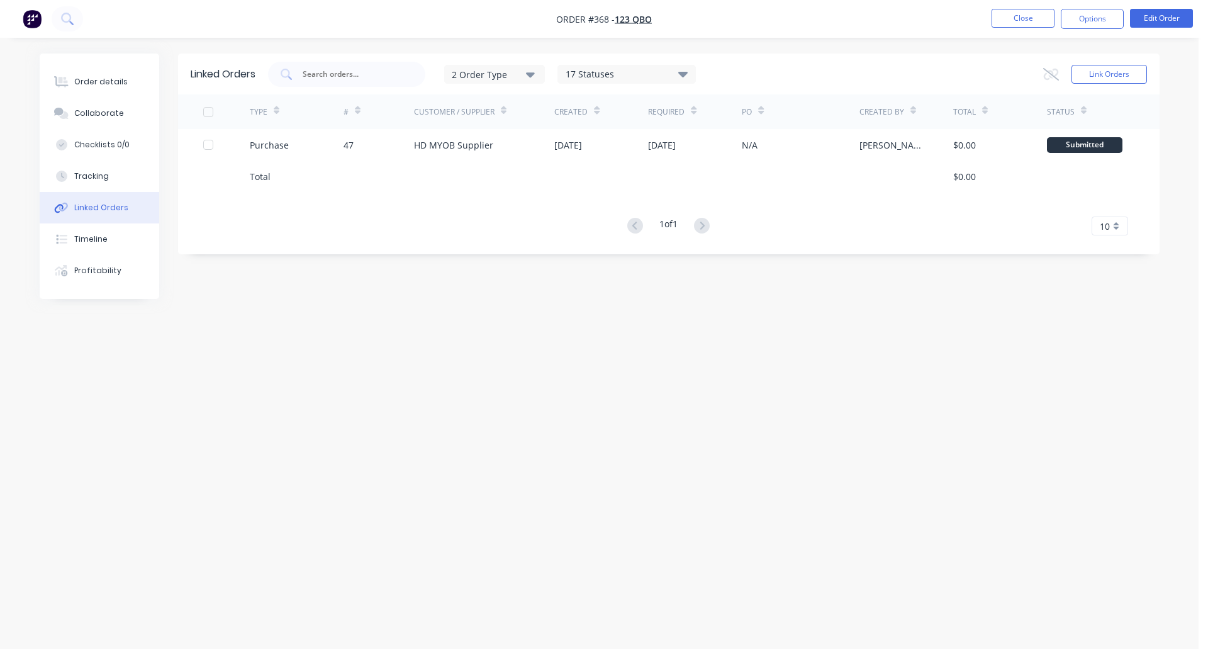
click at [505, 80] on div "2 Order Type" at bounding box center [494, 73] width 84 height 13
click at [483, 232] on div "1 of 1 10 5 10 15 20 25 30 35" at bounding box center [669, 226] width 982 height 18
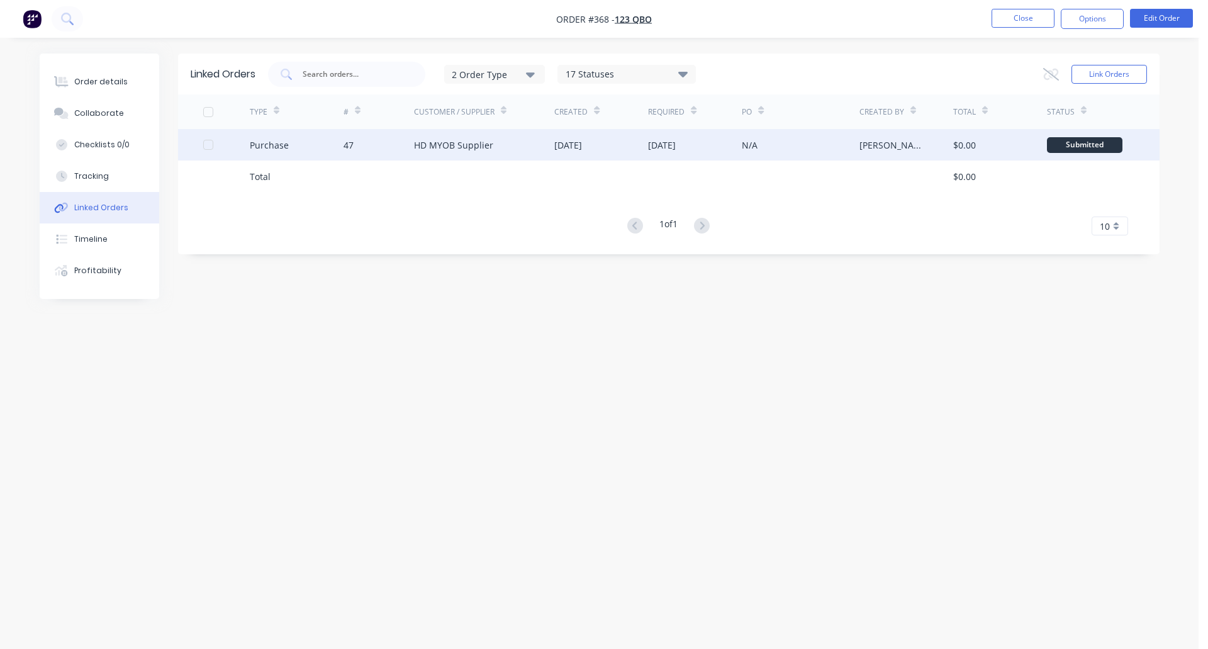
click at [582, 147] on div "[DATE]" at bounding box center [568, 144] width 28 height 13
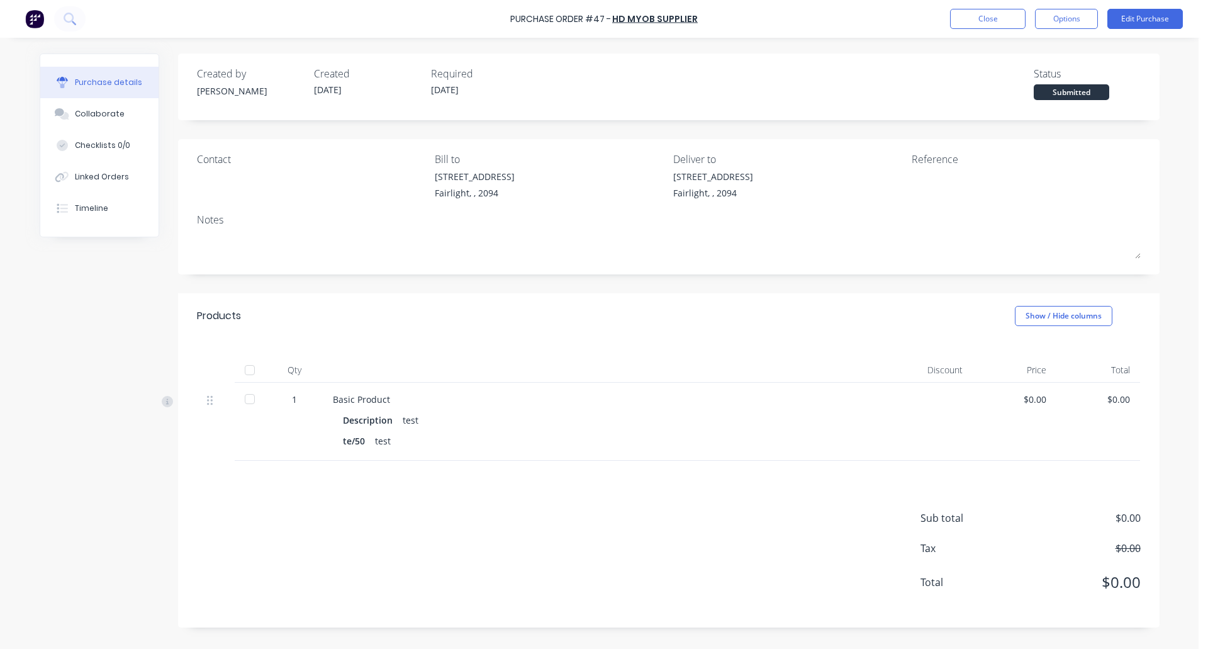
click at [1035, 21] on div "Close Options Edit Purchase" at bounding box center [1066, 19] width 233 height 20
click at [1044, 20] on button "Options" at bounding box center [1066, 19] width 63 height 20
click at [1026, 173] on div "Archive" at bounding box center [1038, 177] width 97 height 18
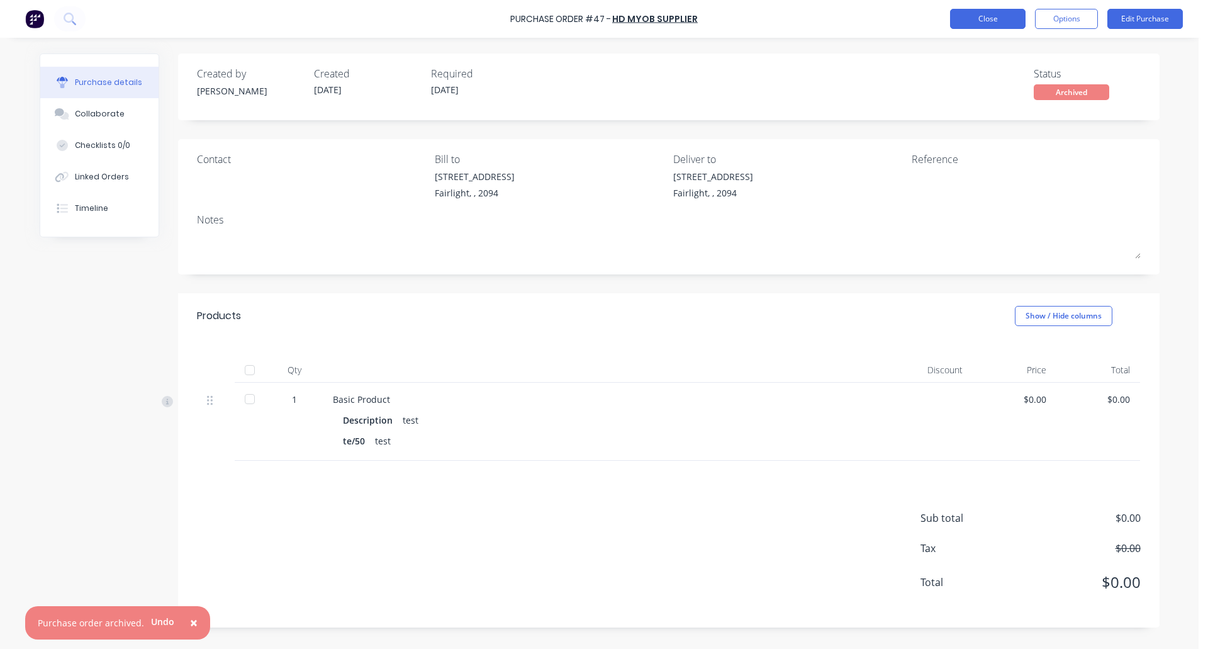
click at [986, 20] on button "Close" at bounding box center [988, 19] width 76 height 20
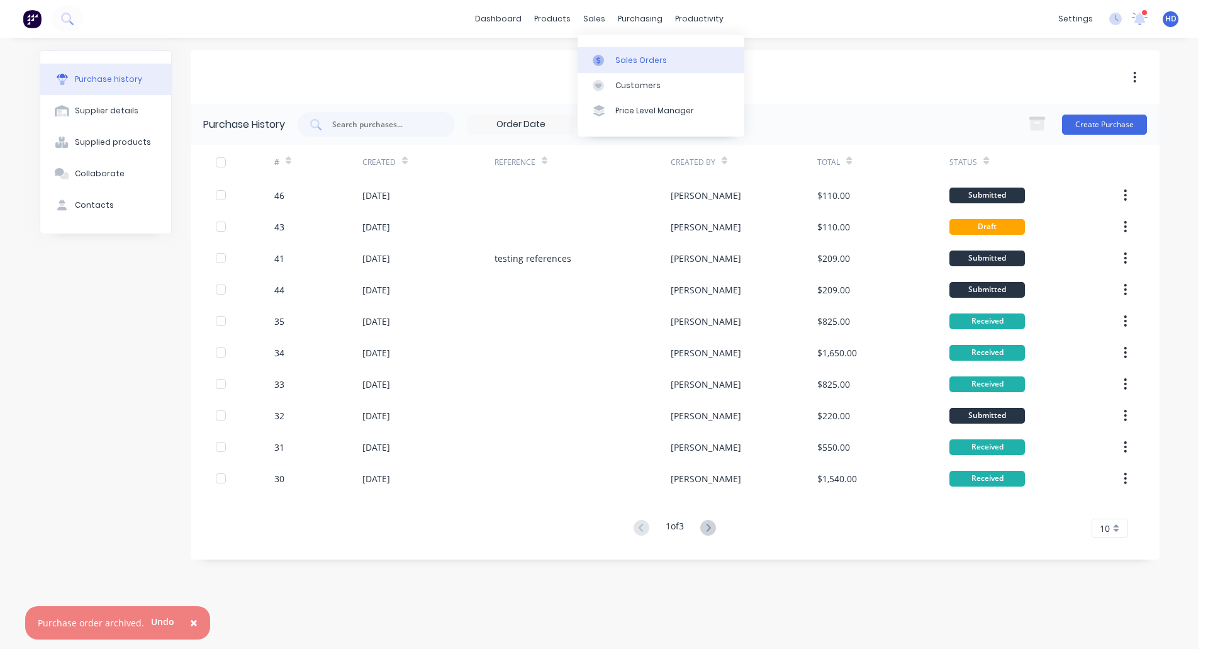
click at [647, 64] on div "Sales Orders" at bounding box center [641, 60] width 52 height 11
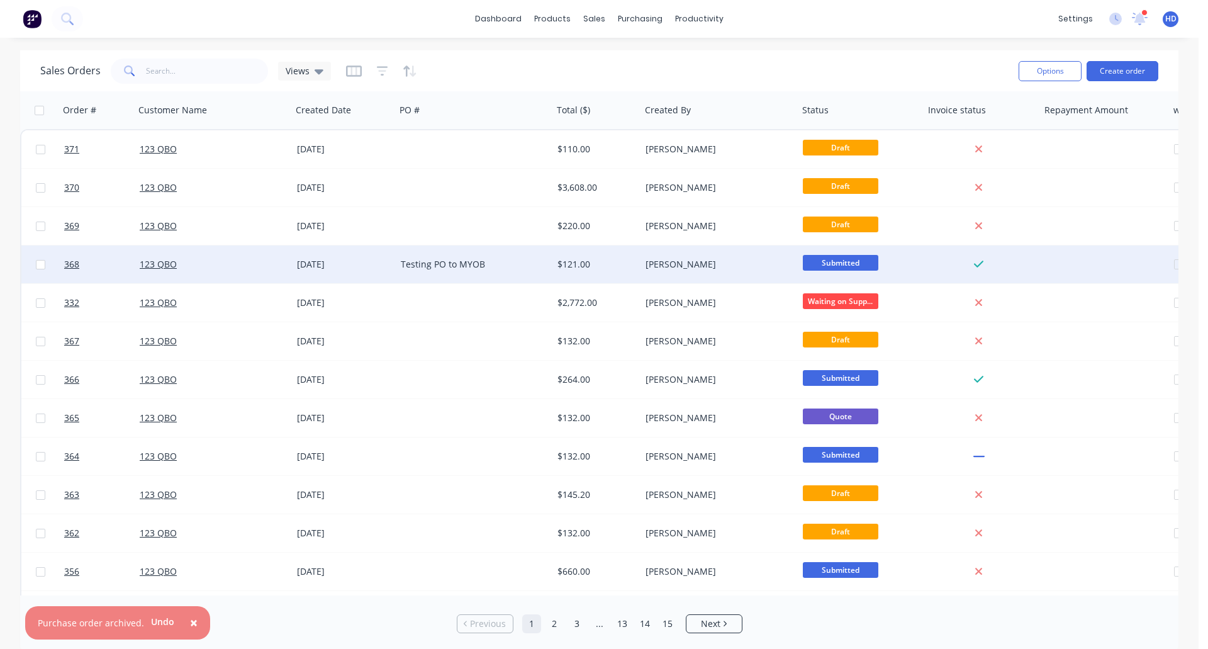
click at [383, 257] on div "[DATE]" at bounding box center [344, 264] width 104 height 38
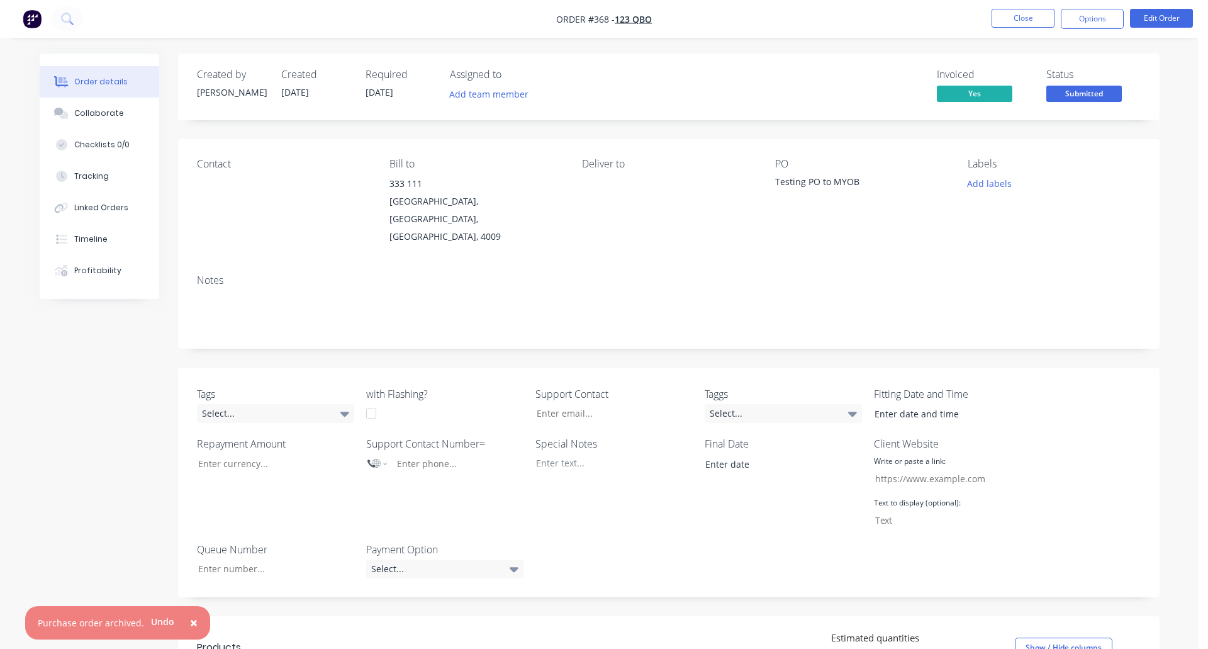
type input "[EMAIL_ADDRESS][DOMAIN_NAME]"
click at [109, 171] on button "Tracking" at bounding box center [95, 175] width 120 height 31
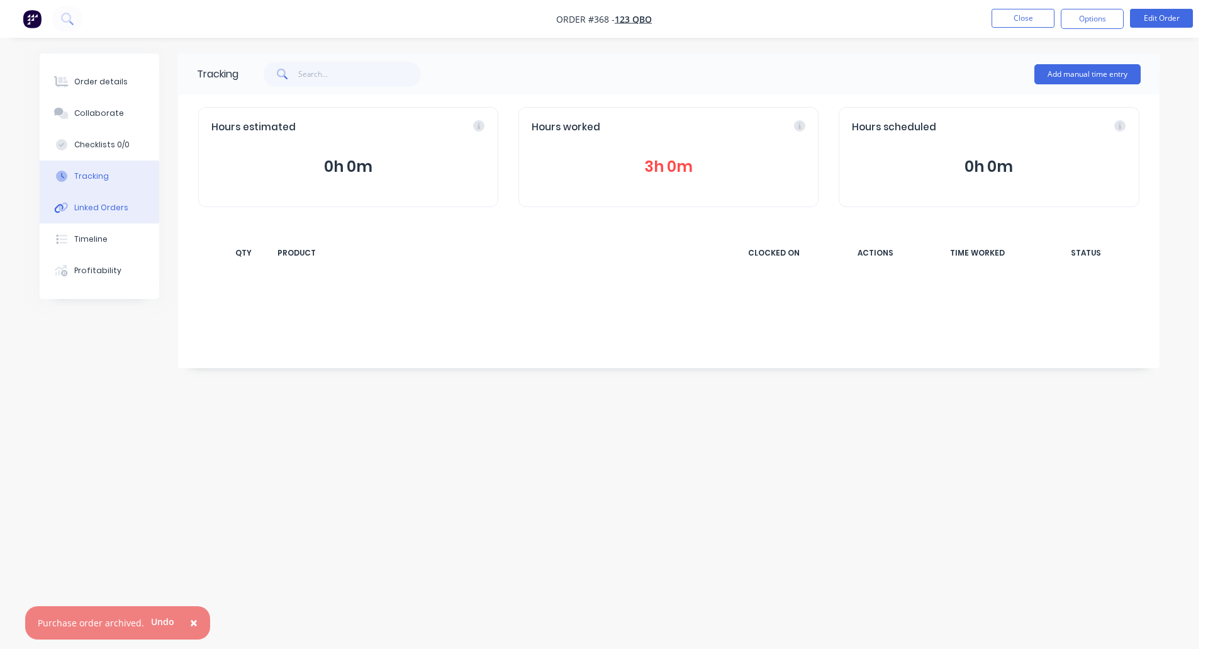
click at [84, 219] on button "Linked Orders" at bounding box center [100, 207] width 120 height 31
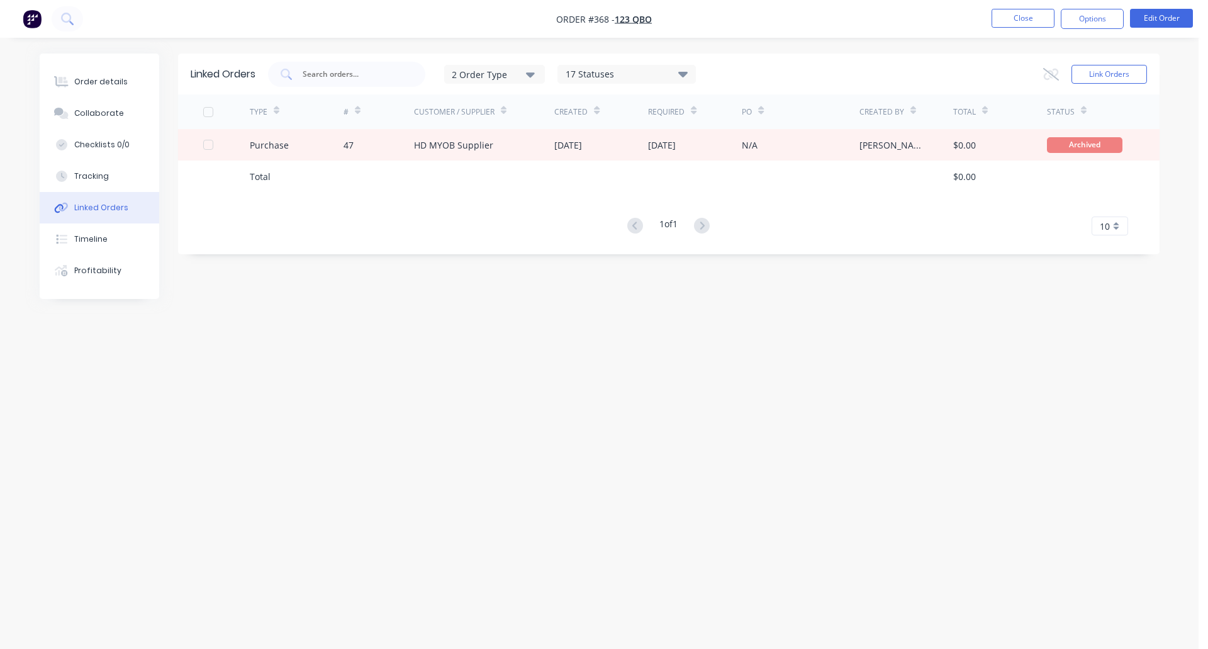
click at [683, 74] on icon at bounding box center [682, 74] width 9 height 6
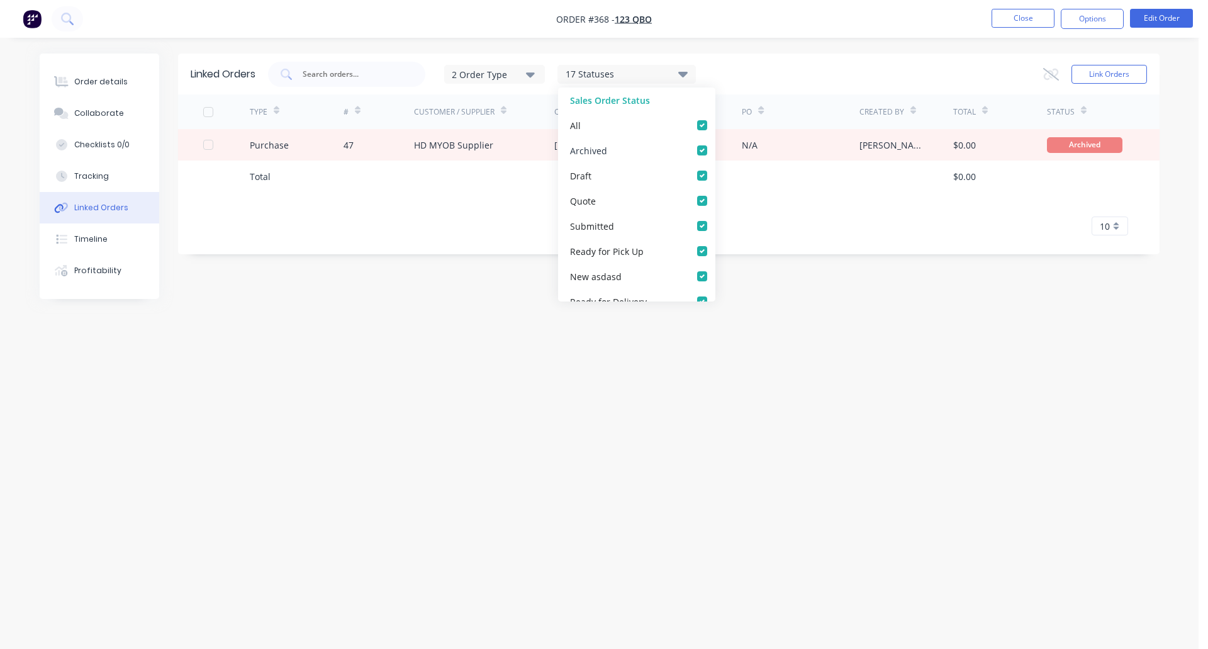
click at [715, 143] on label at bounding box center [715, 143] width 0 height 0
click at [715, 152] on input "checkbox" at bounding box center [720, 149] width 10 height 12
checkbox input "false"
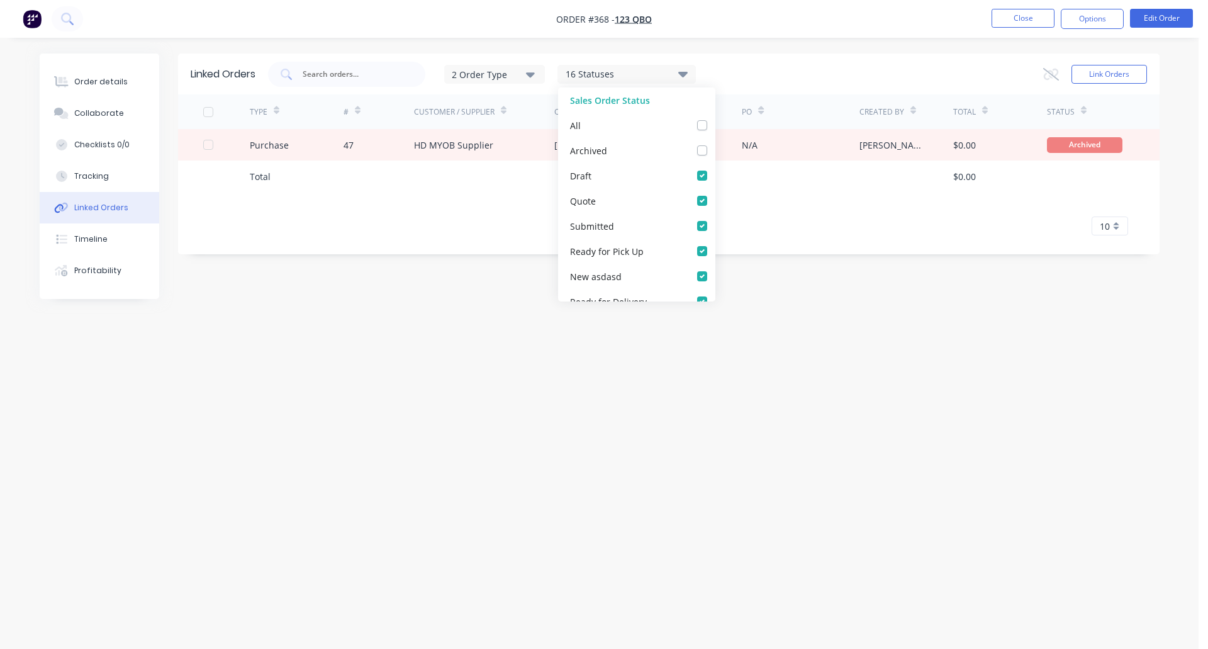
click at [816, 198] on div "TYPE # Customer / Supplier Created Required PO Created By Total Status Purchase…" at bounding box center [669, 164] width 982 height 141
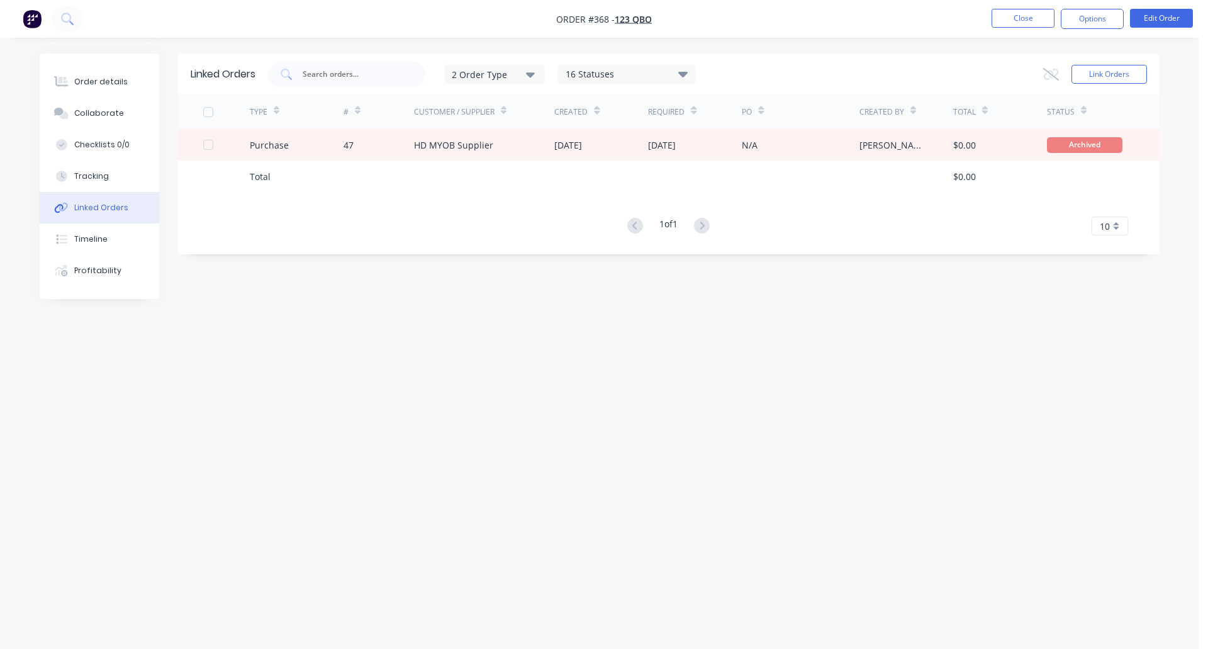
click at [521, 82] on button "2 Order Type" at bounding box center [494, 74] width 101 height 19
click at [914, 380] on div "Linked Orders 2 Order Type Sales Purchase 16 Statuses Sales Order Status All Ar…" at bounding box center [600, 300] width 1120 height 494
click at [668, 69] on div "16 Statuses" at bounding box center [626, 74] width 137 height 14
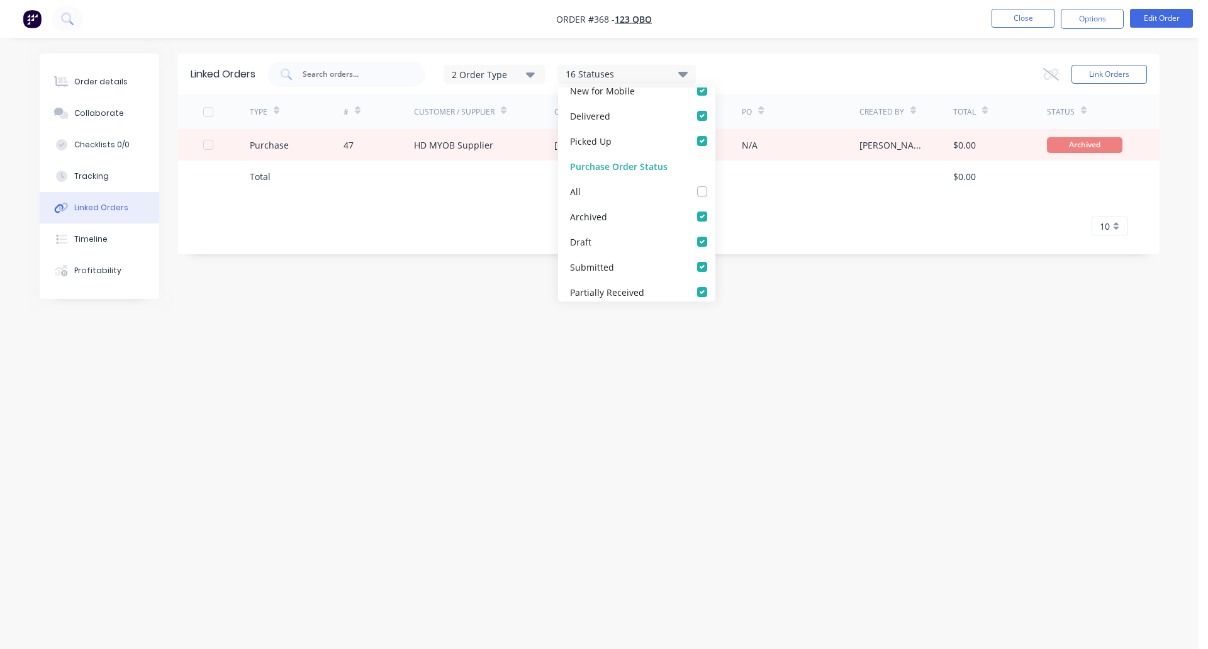
scroll to position [315, 0]
click at [715, 156] on label at bounding box center [715, 156] width 0 height 0
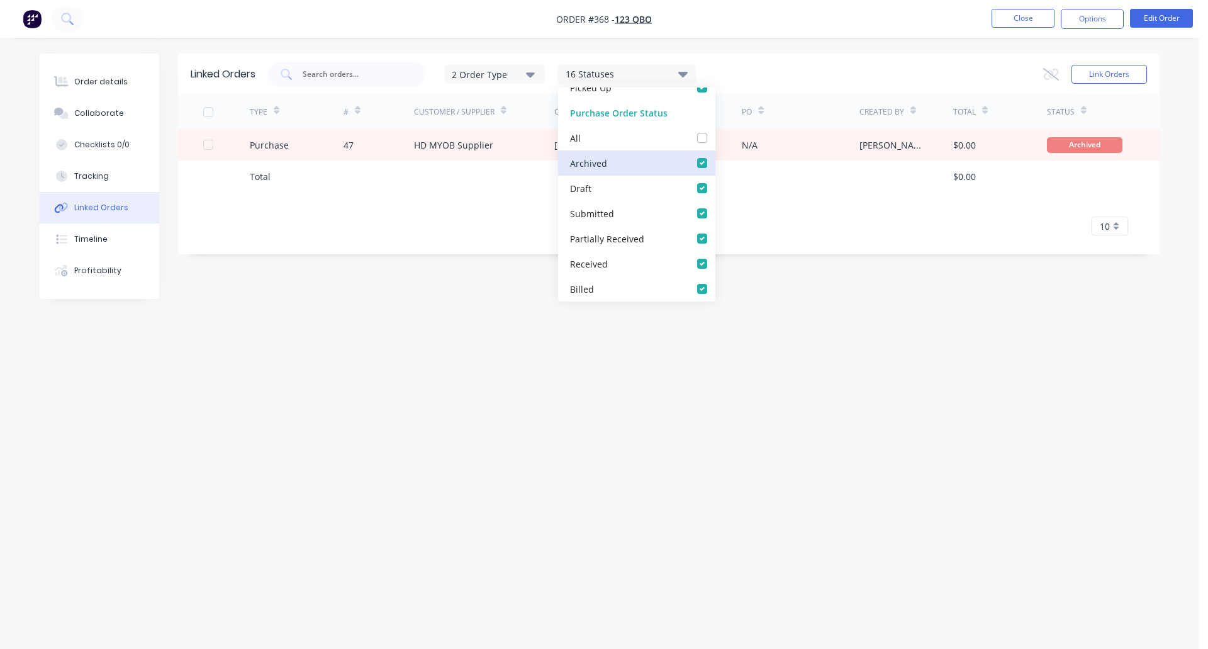
click at [715, 163] on input "checkbox" at bounding box center [720, 162] width 10 height 12
checkbox input "false"
click at [928, 193] on div "TYPE # Customer / Supplier Created Required PO Created By Total Status Purchase…" at bounding box center [669, 164] width 982 height 141
